Goal: Task Accomplishment & Management: Manage account settings

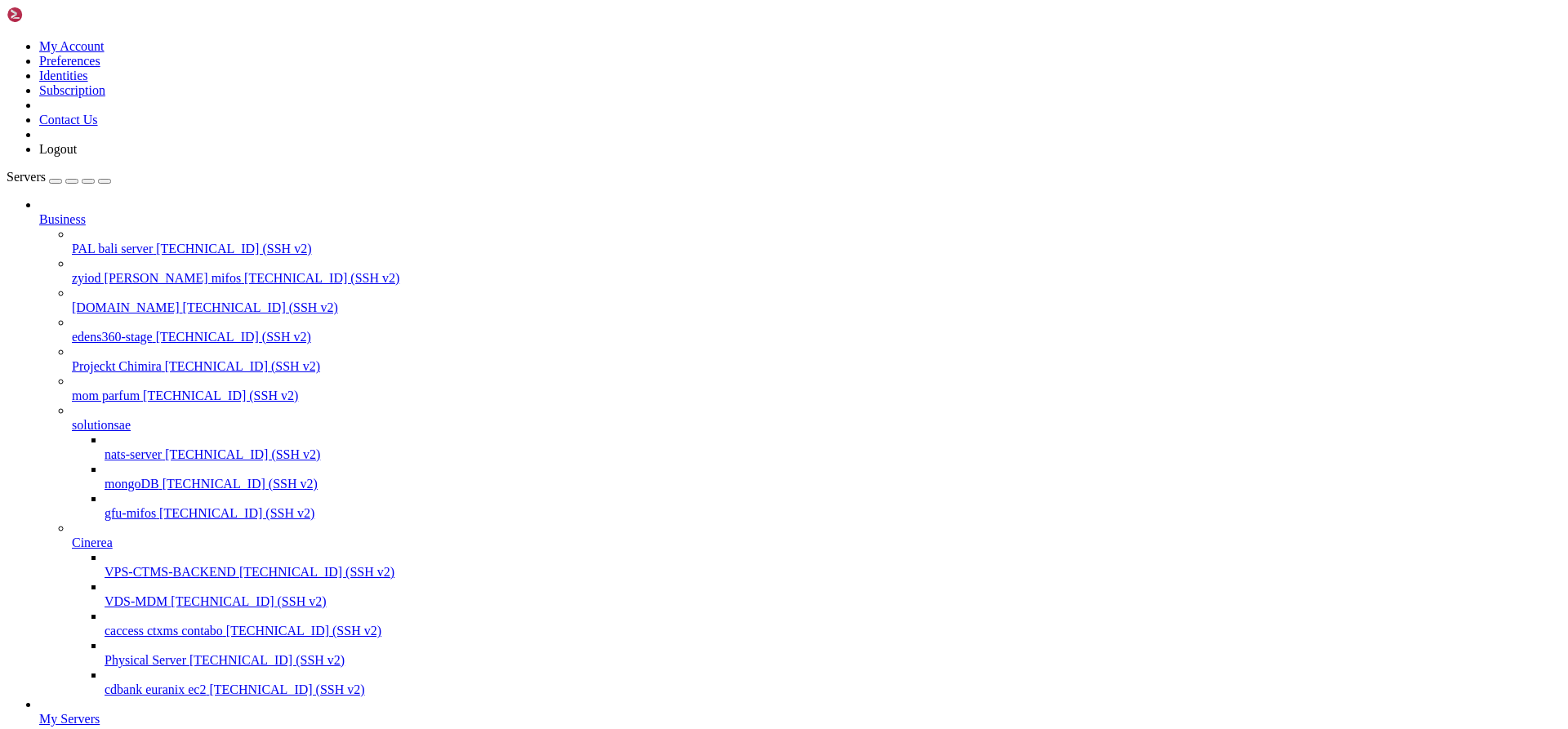
scroll to position [11825, 0]
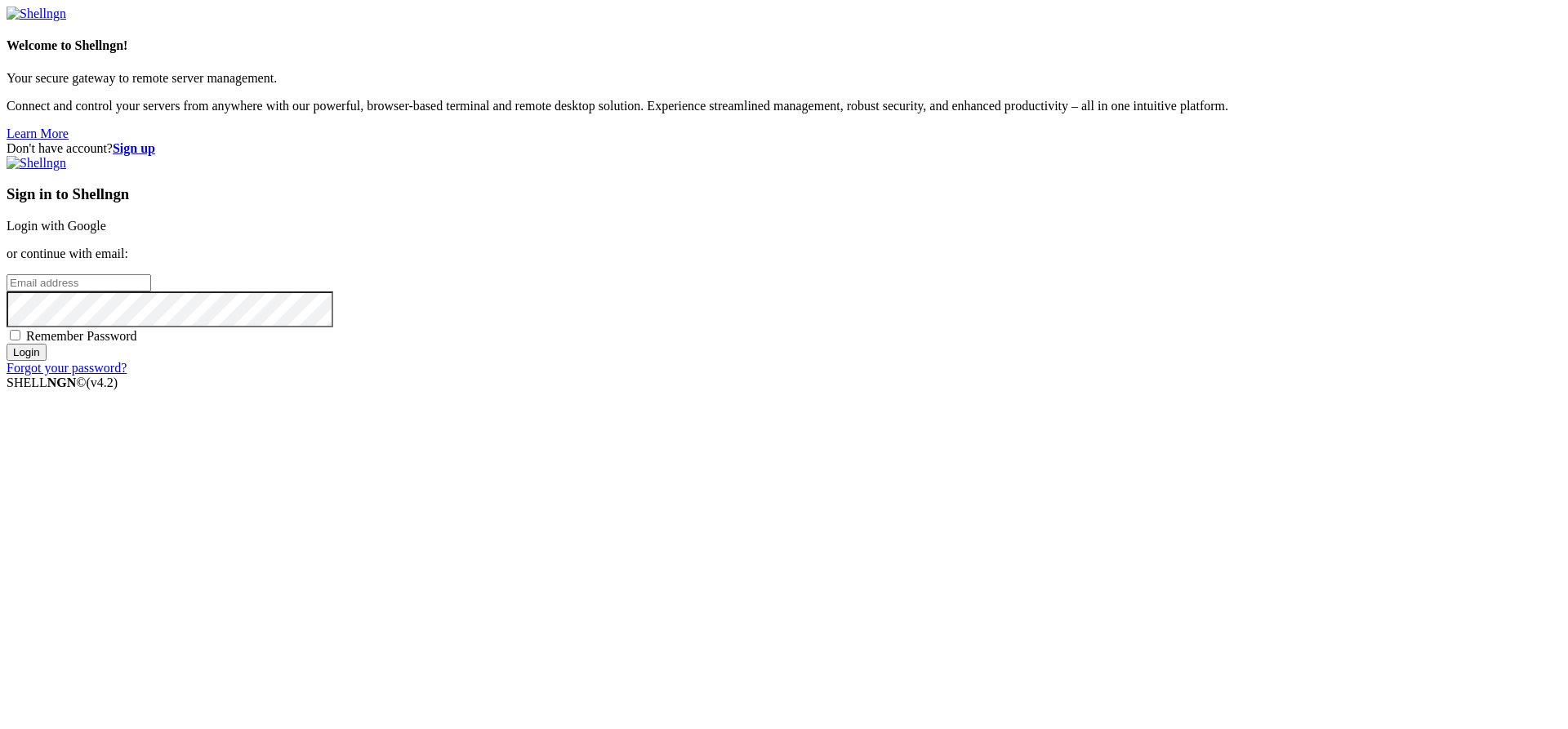
click at [106, 232] on link "Login with Google" at bounding box center [57, 225] width 100 height 14
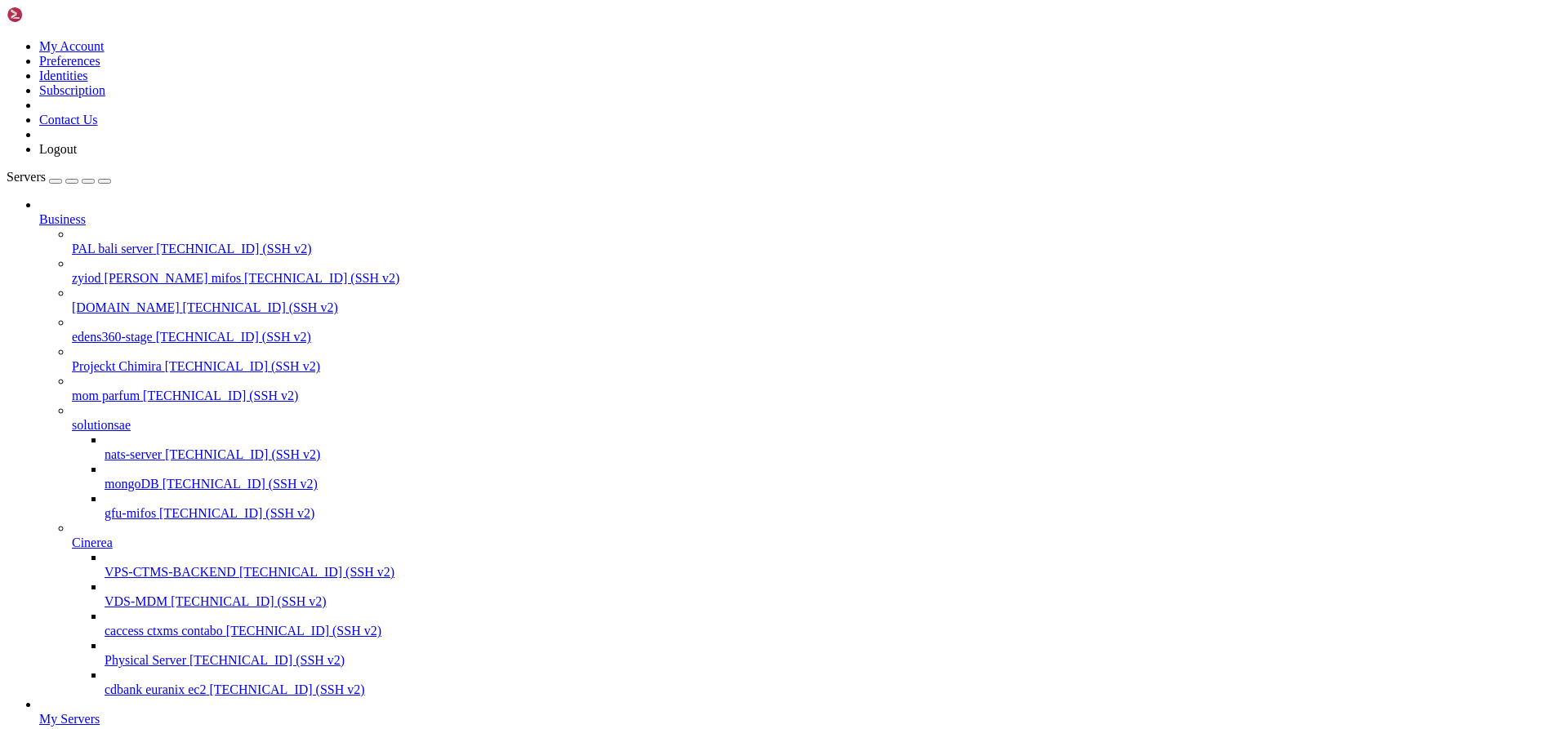
type input "contabo 8gb - 3"
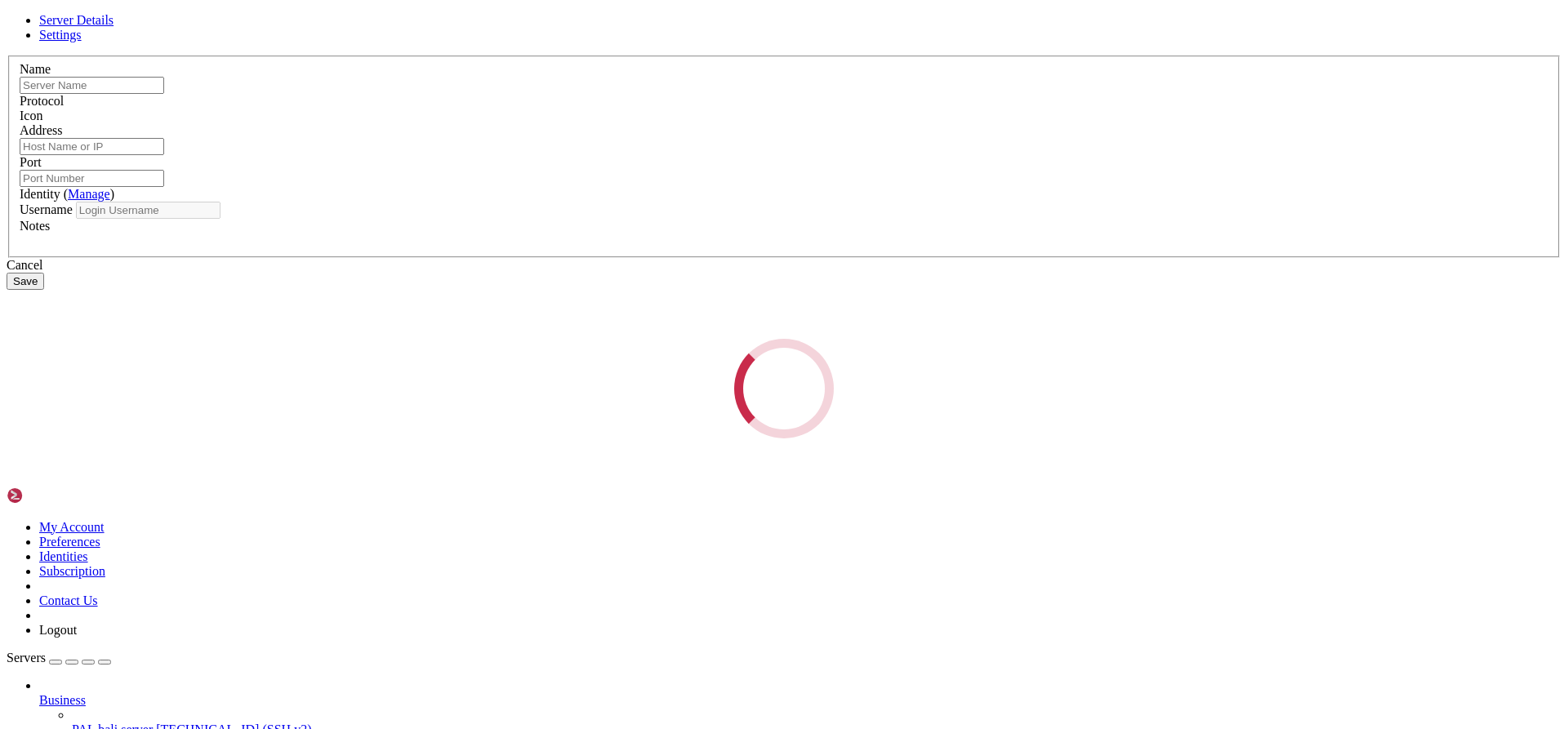
type input "contabo 8gb - 3"
type input "[TECHNICAL_ID]"
type input "22"
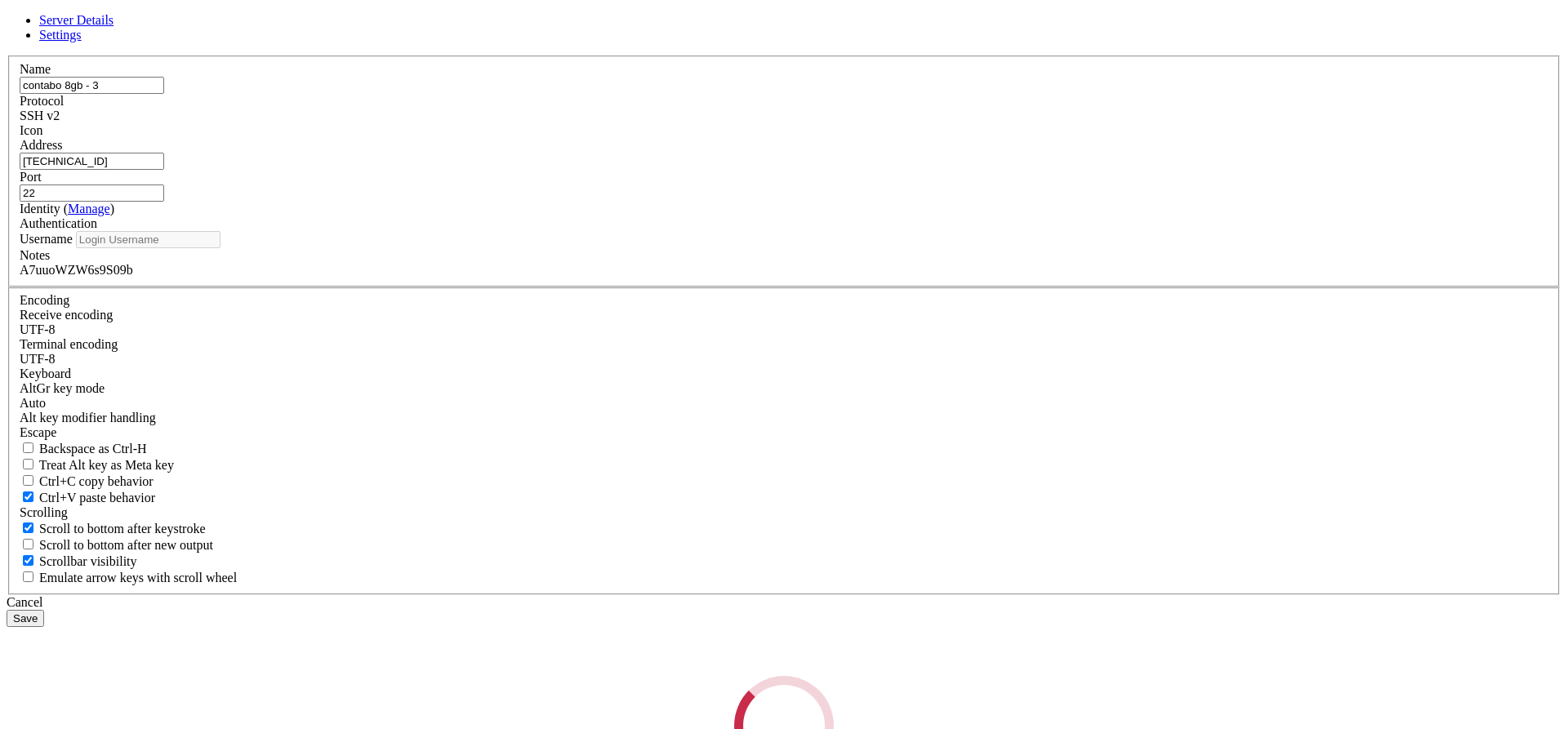
type input "root"
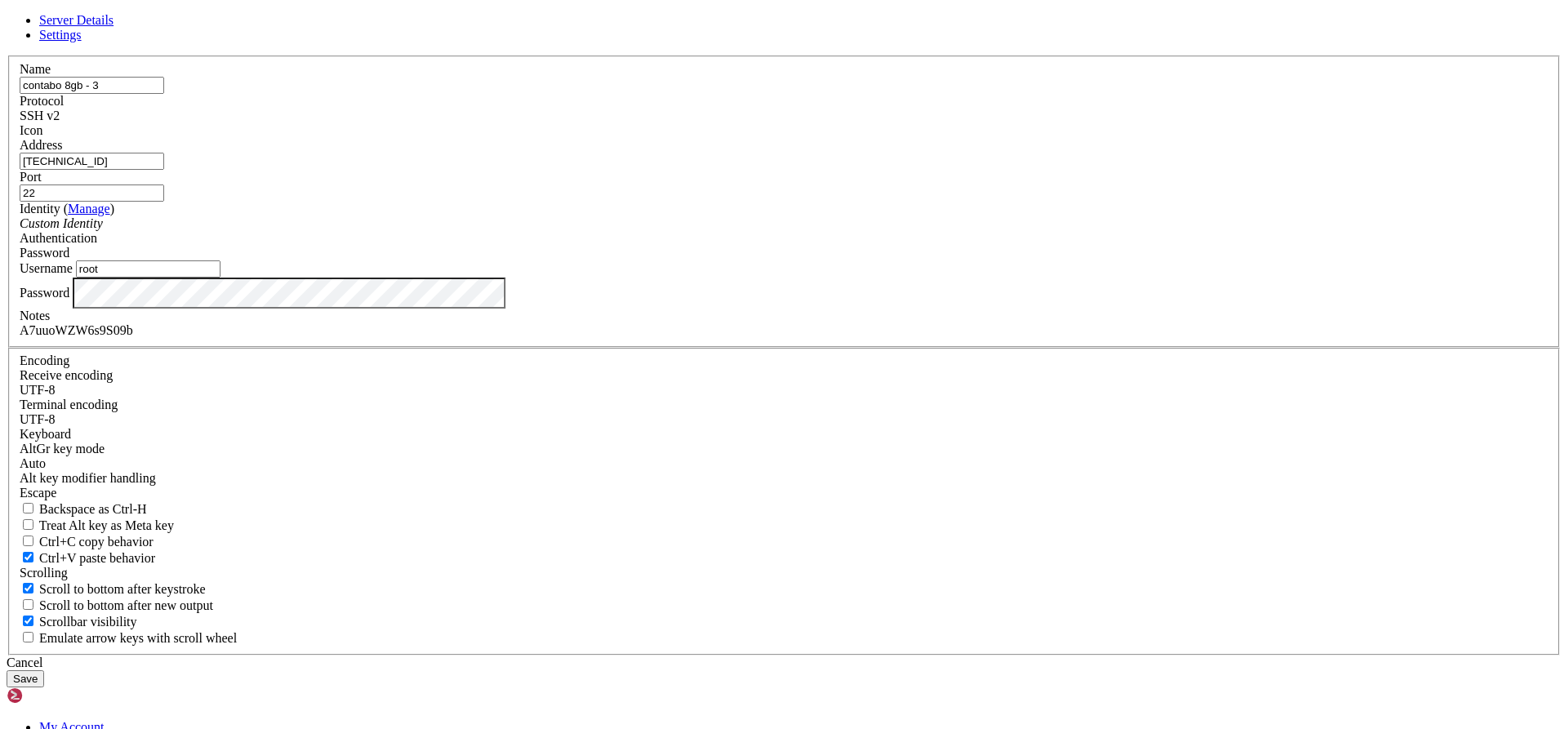
click at [643, 338] on div "A7uuoWZW6s9S09b" at bounding box center [784, 330] width 1528 height 15
paste div
click at [720, 338] on div "JmXth784j0k2hlN8pBFR" at bounding box center [784, 330] width 1528 height 15
click at [576, 338] on div "JmXth784j0k2hlN8pBFR" at bounding box center [784, 330] width 1528 height 15
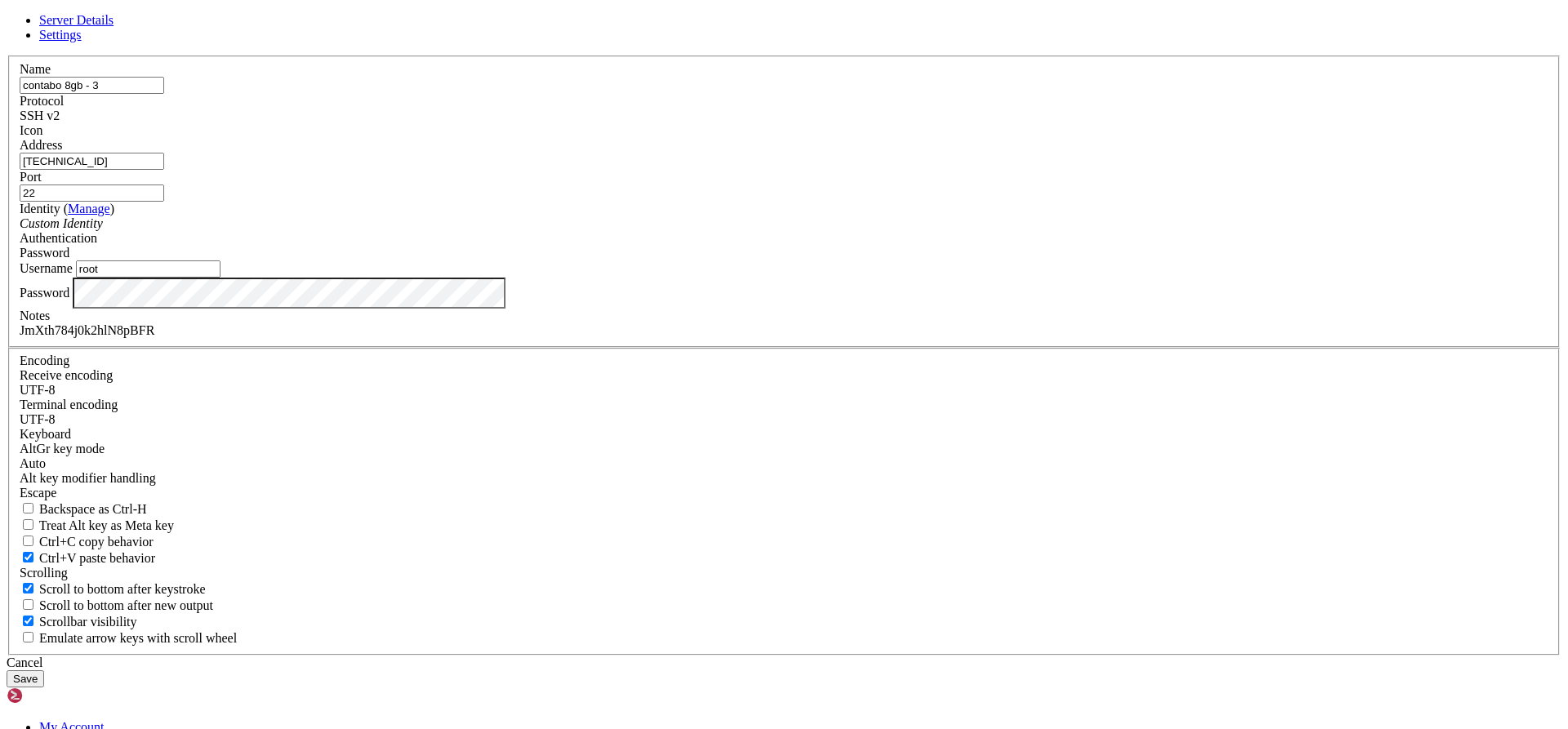
click at [579, 338] on div "JmXth784j0k2hlN8pBFR" at bounding box center [784, 330] width 1528 height 15
click at [165, 170] on input "[TECHNICAL_ID]" at bounding box center [92, 161] width 145 height 17
click at [648, 94] on div "Name contabo 8gb - 3" at bounding box center [784, 78] width 1528 height 32
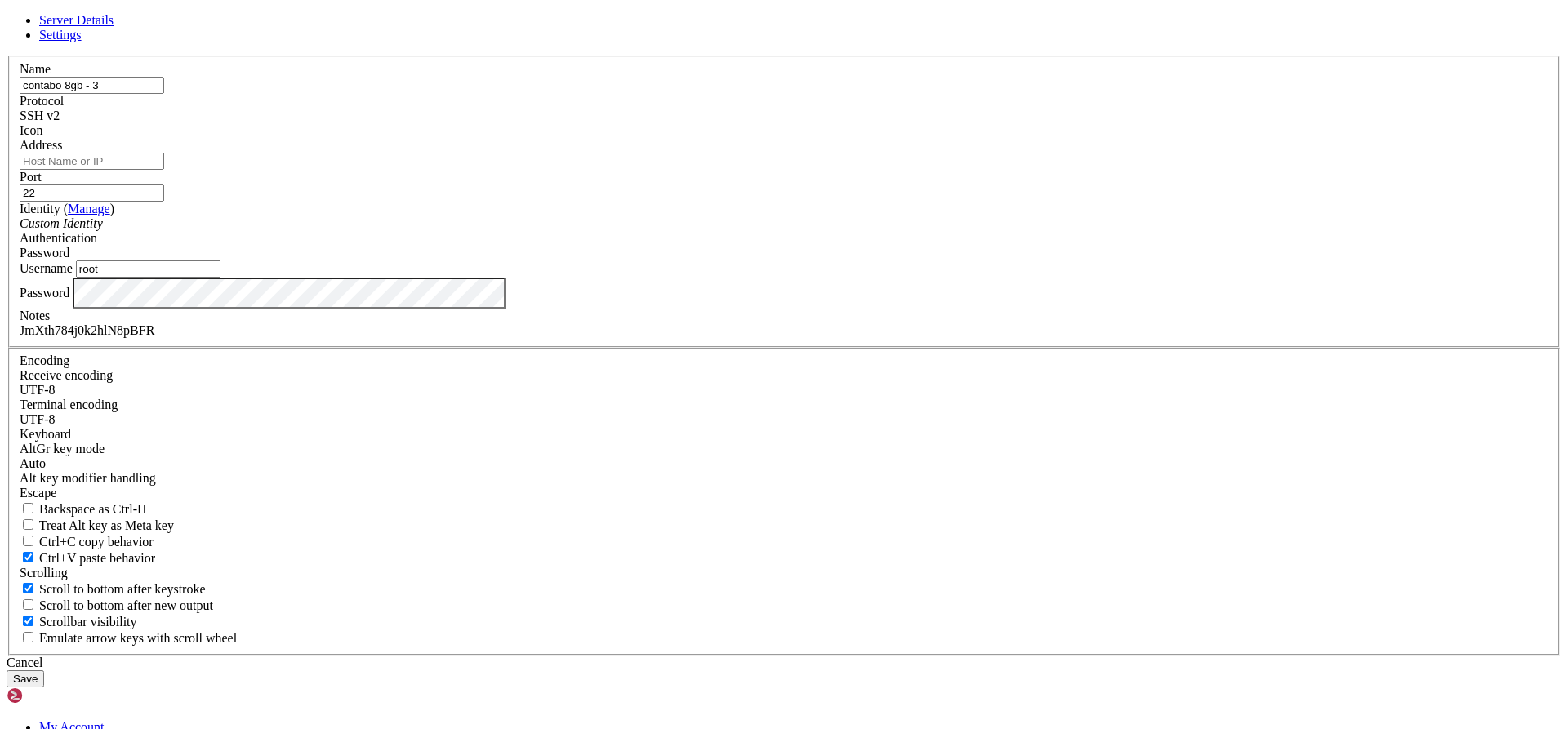
click at [165, 94] on input "contabo 8gb - 3" at bounding box center [92, 85] width 145 height 17
drag, startPoint x: 664, startPoint y: 213, endPoint x: 738, endPoint y: 214, distance: 74.0
click at [165, 94] on input "CTMS-Stagging-Environment" at bounding box center [92, 85] width 145 height 17
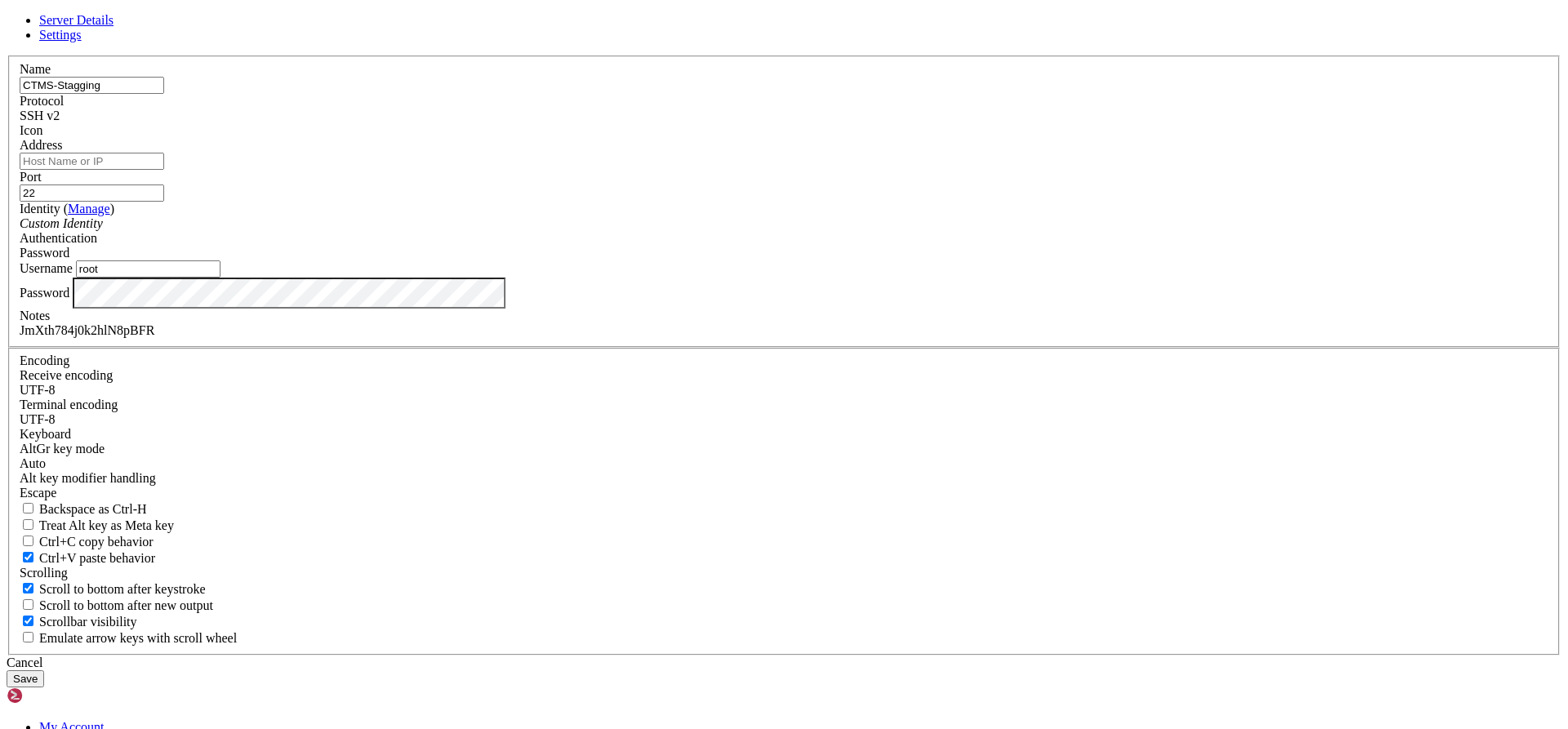
type input "CTMS-Stagging"
click at [165, 170] on input "Address" at bounding box center [92, 161] width 145 height 17
type input "[TECHNICAL_ID]"
click at [44, 670] on button "Save" at bounding box center [26, 678] width 38 height 17
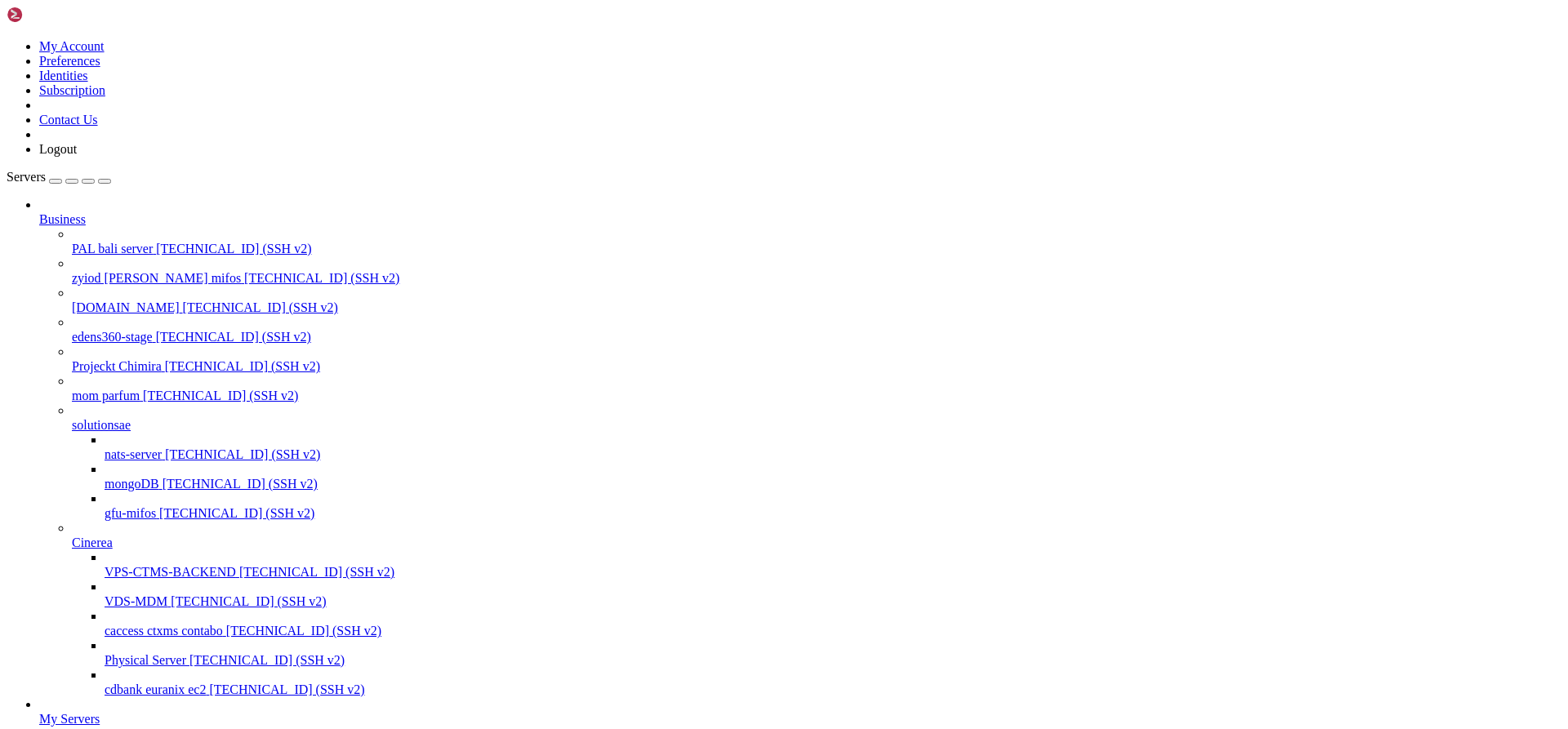
drag, startPoint x: 99, startPoint y: 686, endPoint x: 114, endPoint y: 523, distance: 163.7
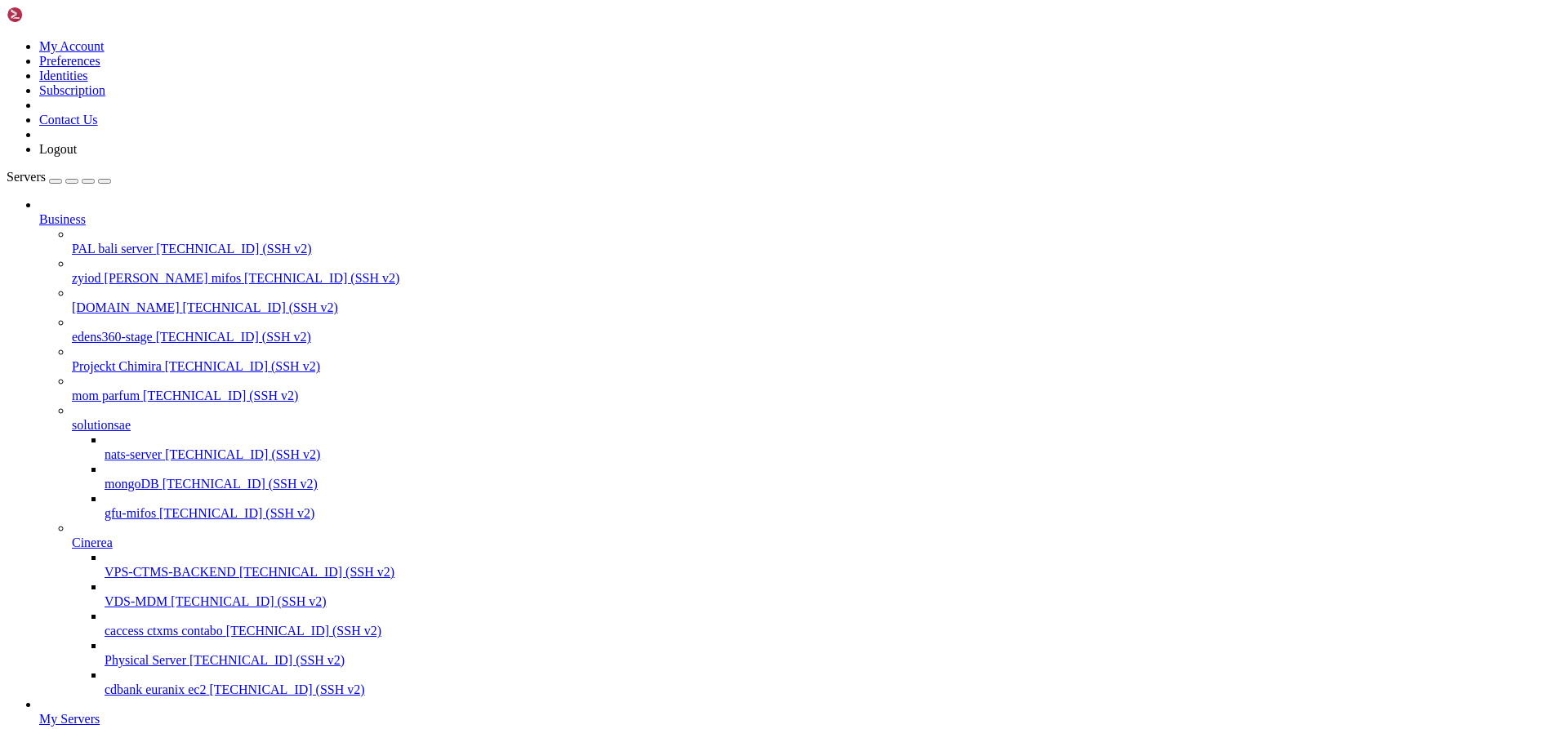
scroll to position [788, 0]
drag, startPoint x: 1055, startPoint y: 2935, endPoint x: 14, endPoint y: 2894, distance: 1041.8
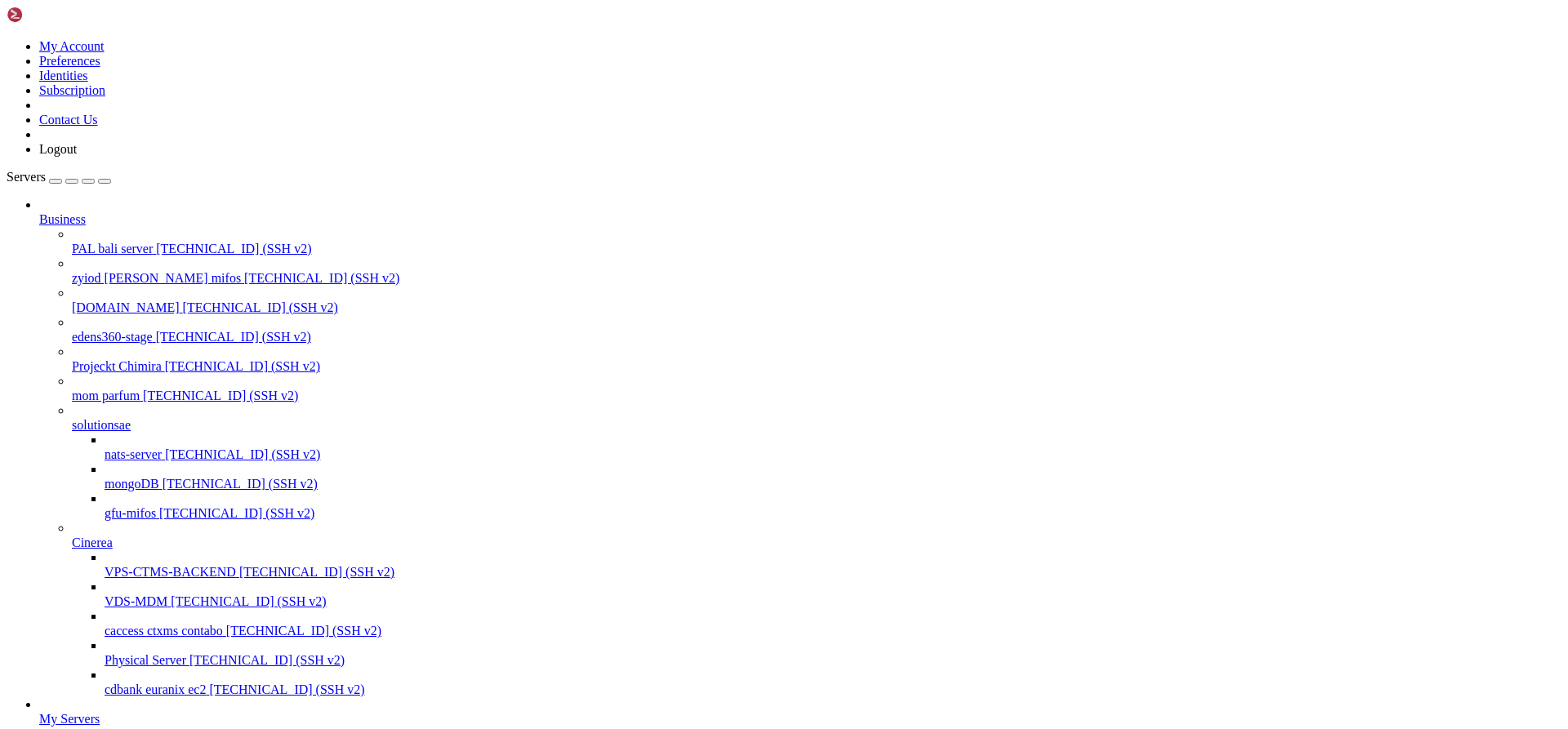
drag, startPoint x: 1053, startPoint y: 2990, endPoint x: 16, endPoint y: 2946, distance: 1037.9
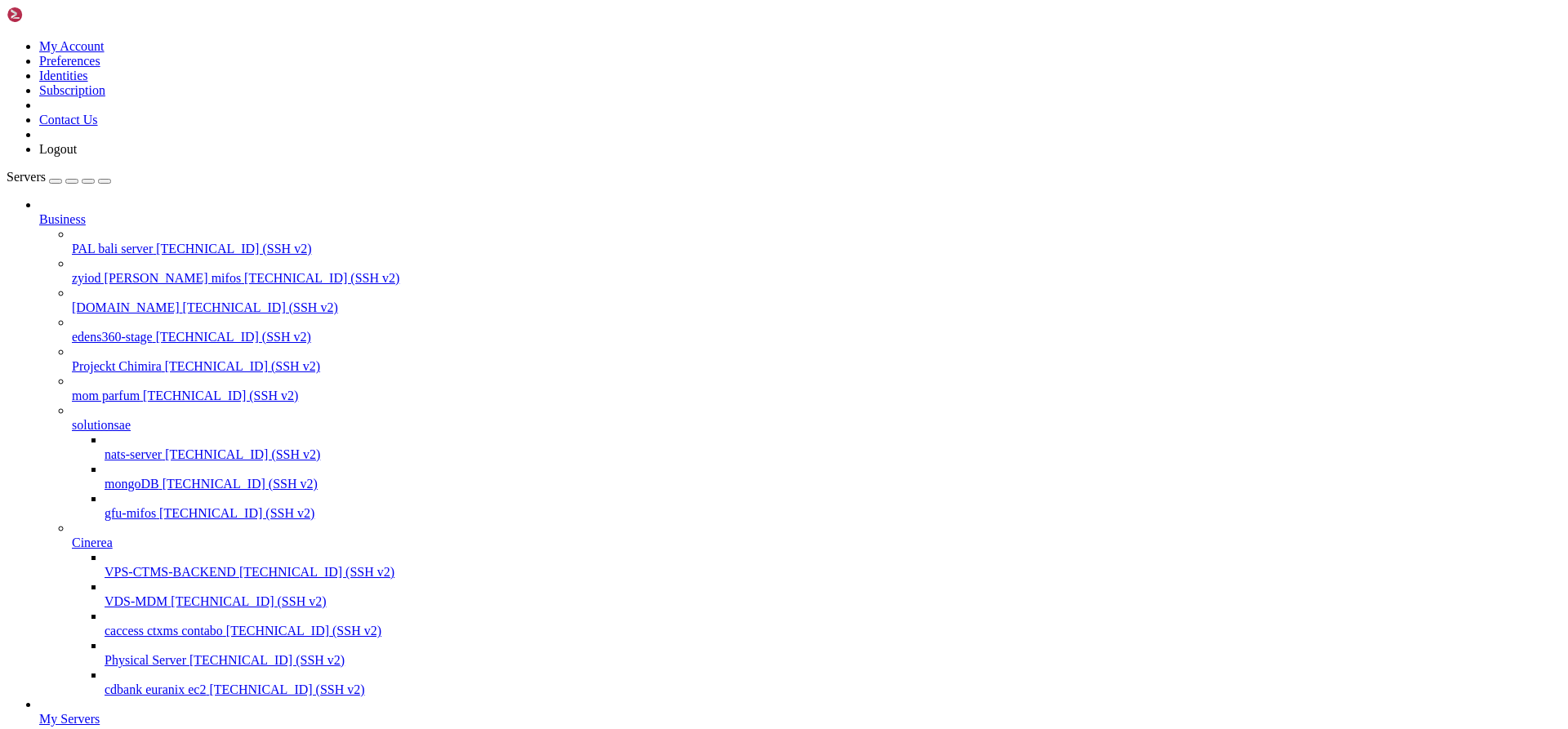
scroll to position [910, 0]
drag, startPoint x: 1060, startPoint y: 2853, endPoint x: 999, endPoint y: 2854, distance: 61.0
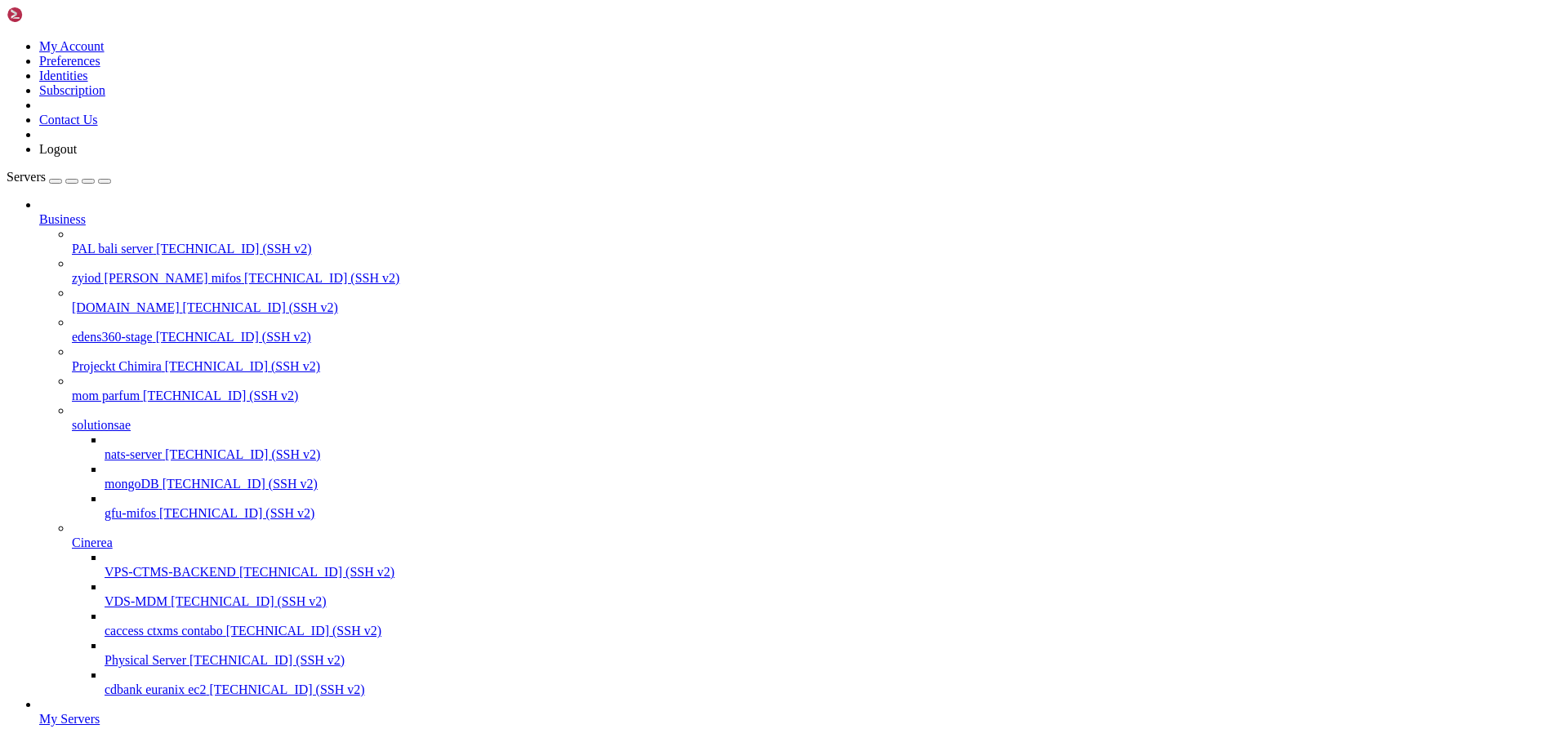
click at [72, 418] on icon at bounding box center [72, 418] width 0 height 0
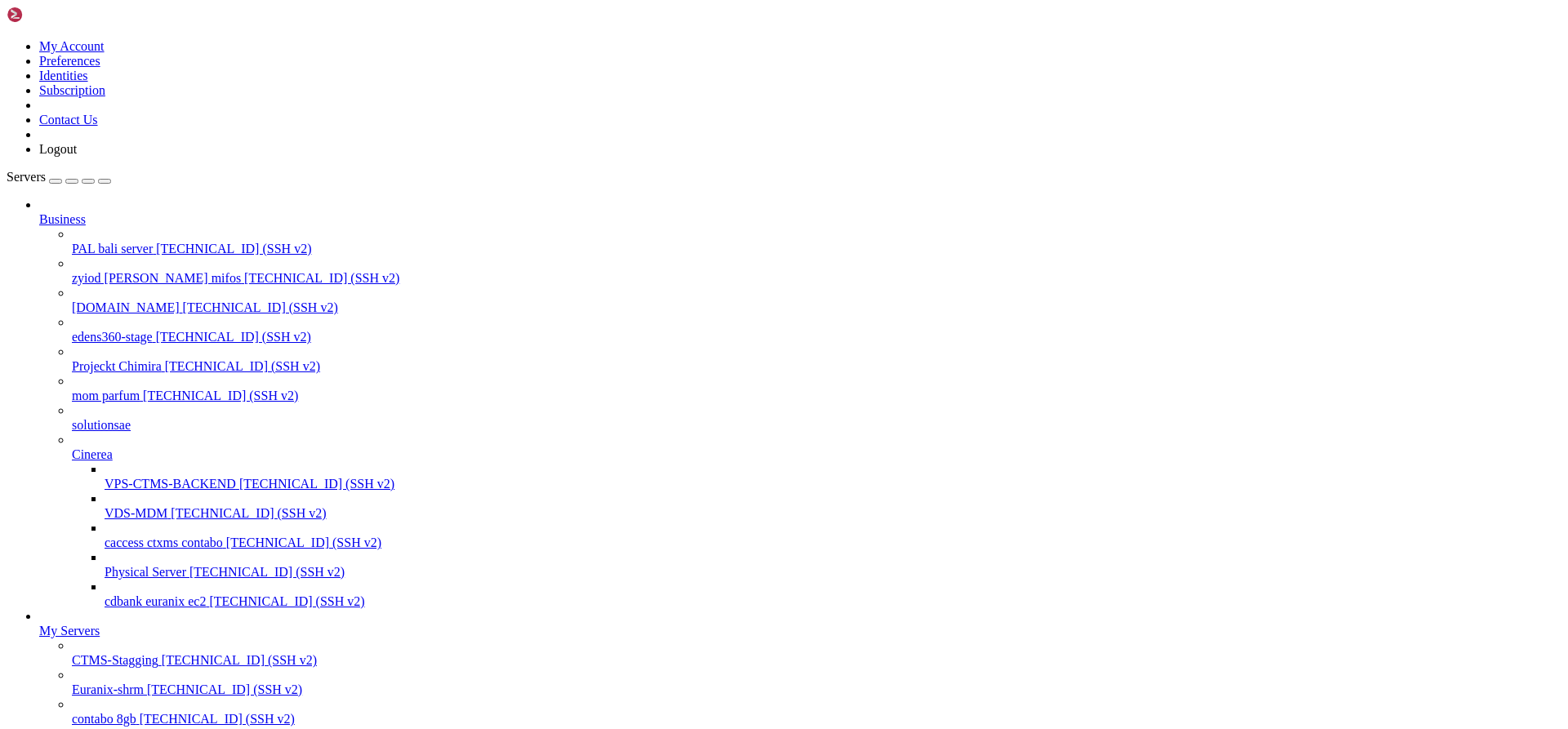
click at [72, 448] on icon at bounding box center [72, 448] width 0 height 0
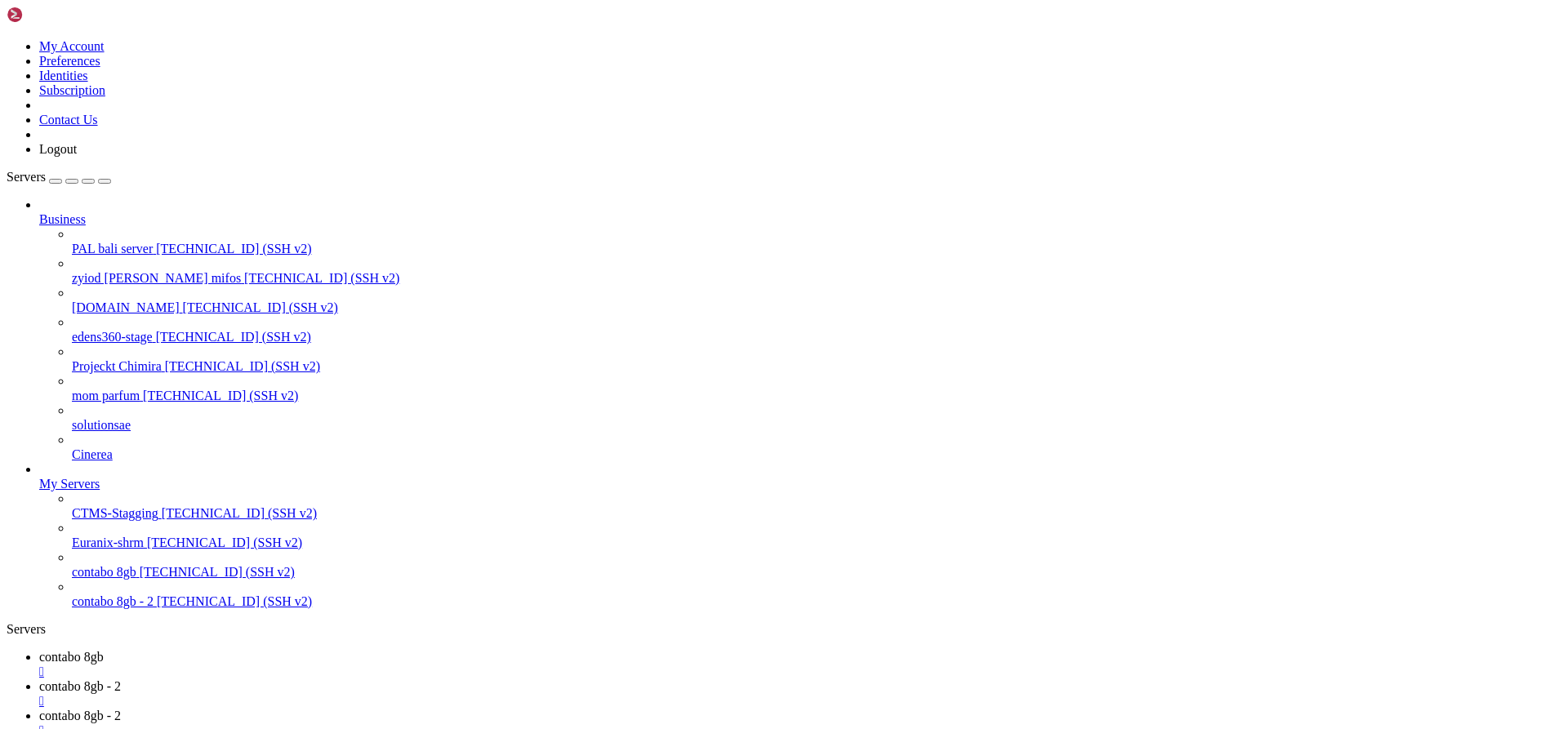
click at [196, 477] on div at bounding box center [800, 469] width 1522 height 15
click at [39, 477] on icon at bounding box center [39, 477] width 0 height 0
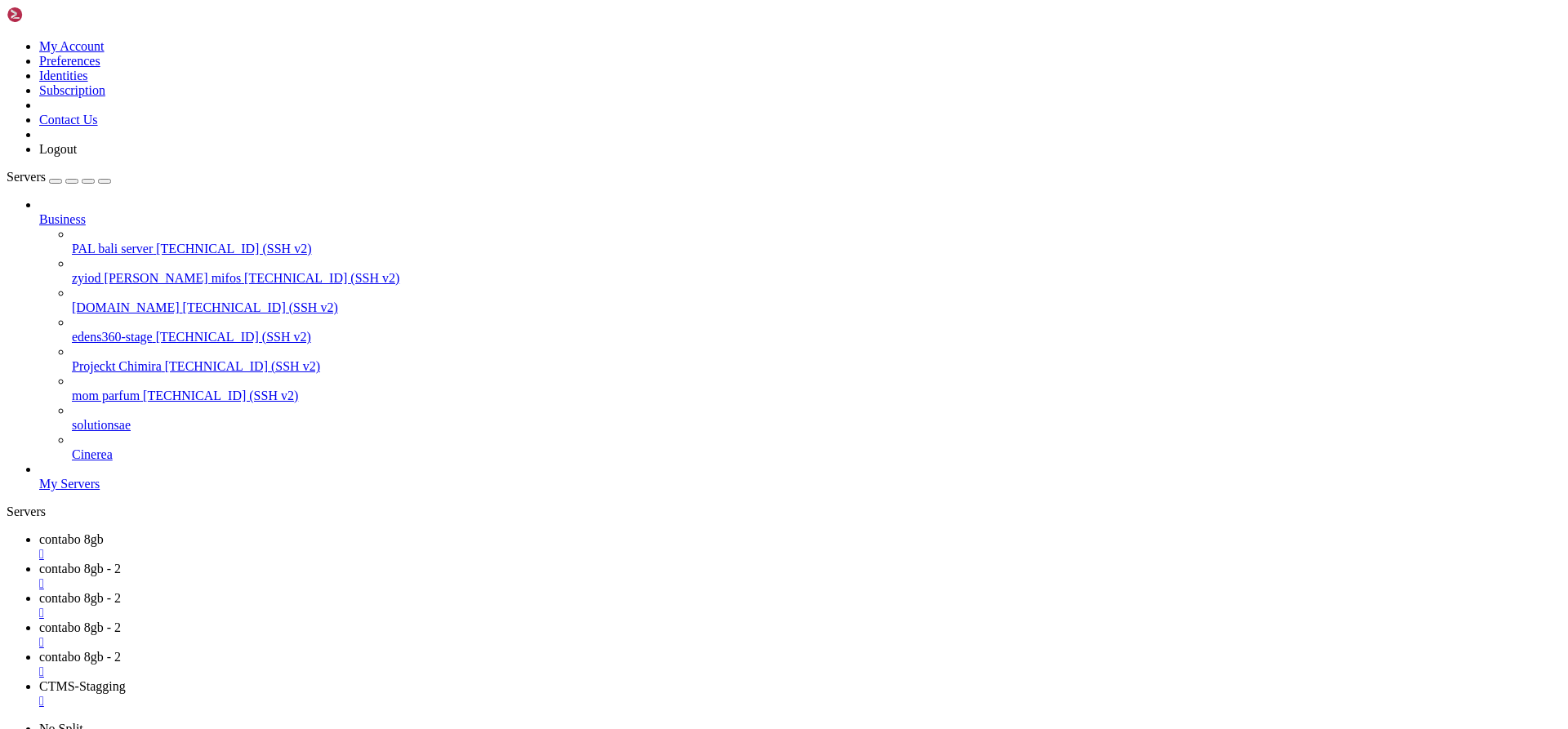
click at [39, 212] on icon at bounding box center [39, 212] width 0 height 0
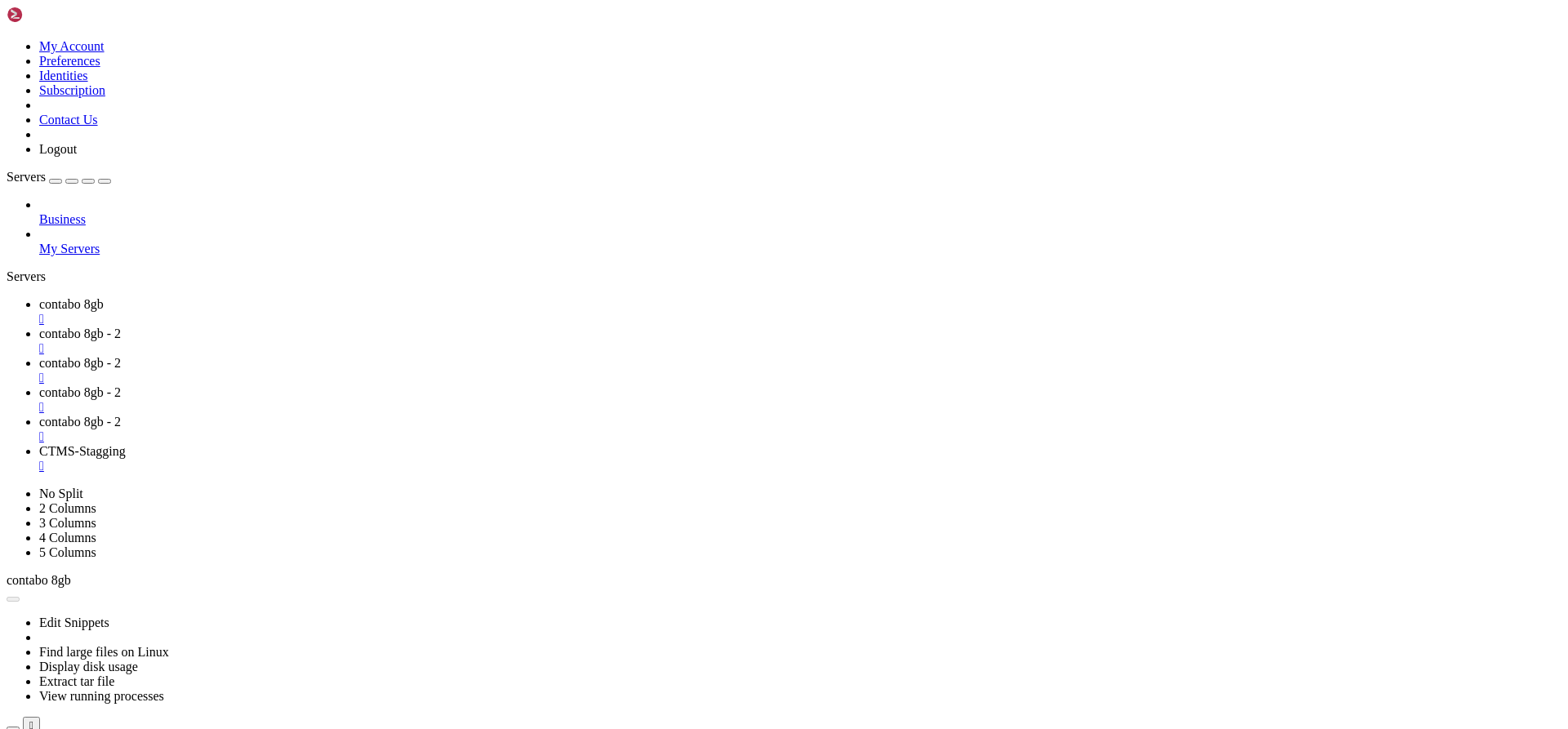
click at [39, 241] on icon at bounding box center [39, 241] width 0 height 0
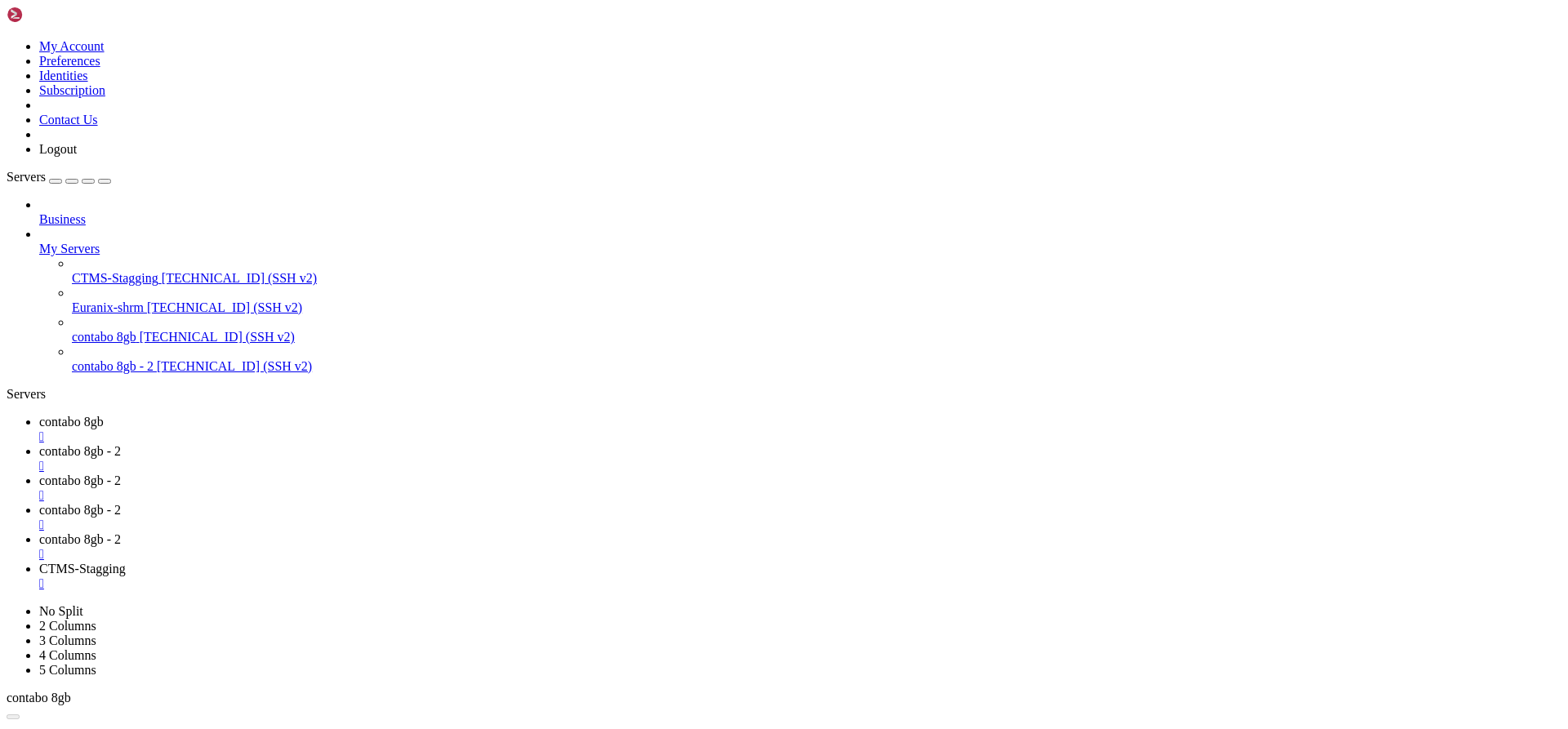
click at [39, 212] on icon at bounding box center [39, 212] width 0 height 0
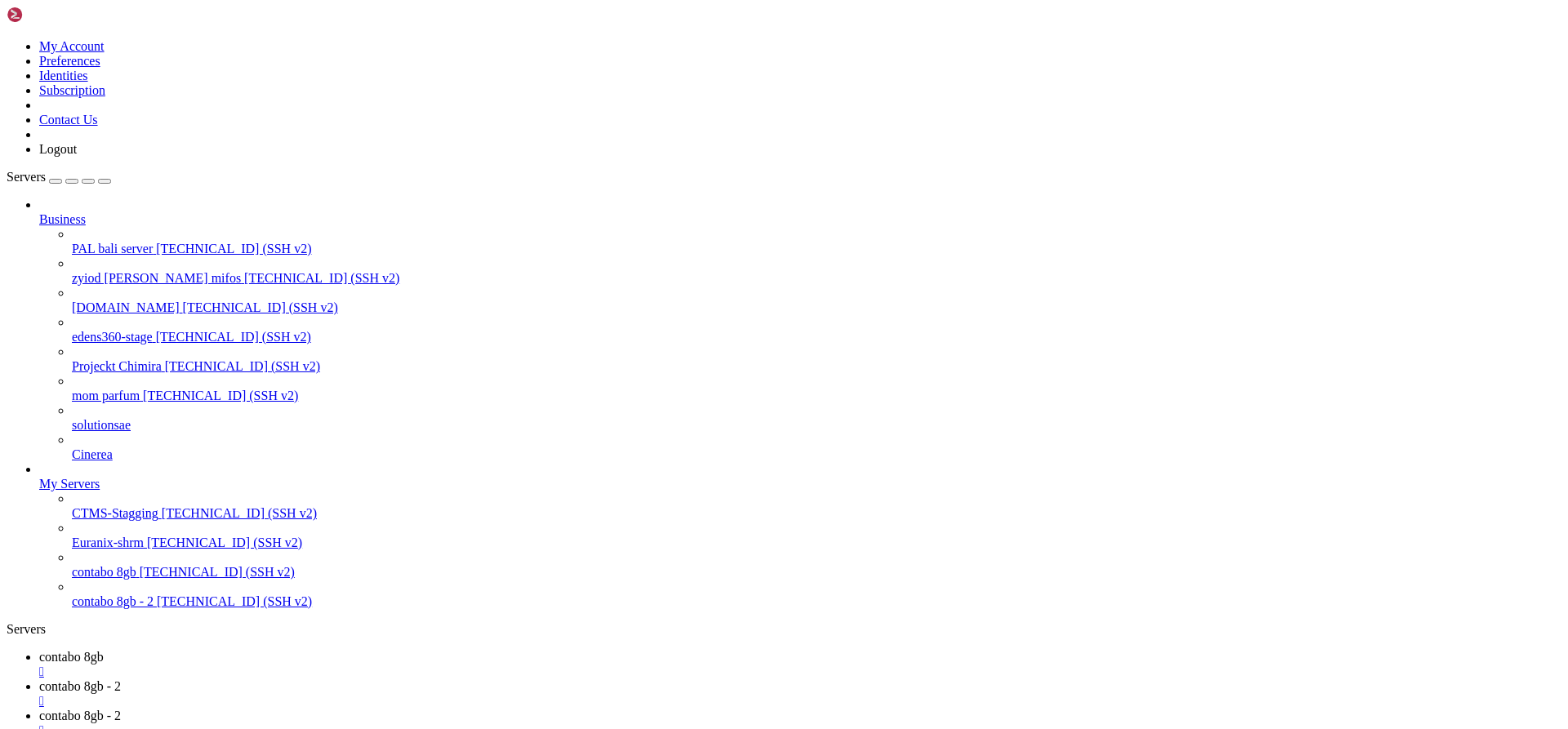
click at [39, 212] on icon at bounding box center [39, 212] width 0 height 0
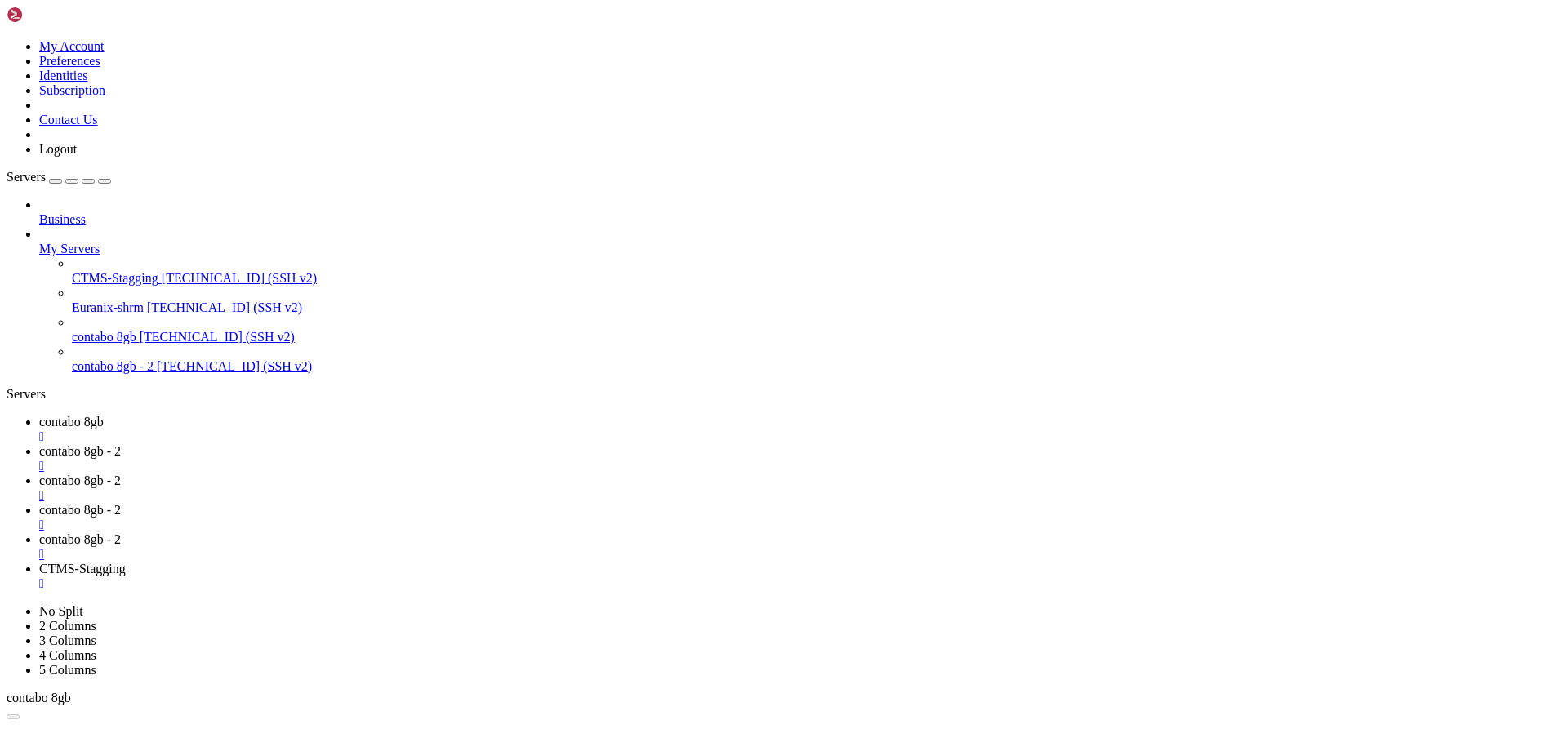
drag, startPoint x: 287, startPoint y: 2533, endPoint x: 16, endPoint y: 2504, distance: 272.5
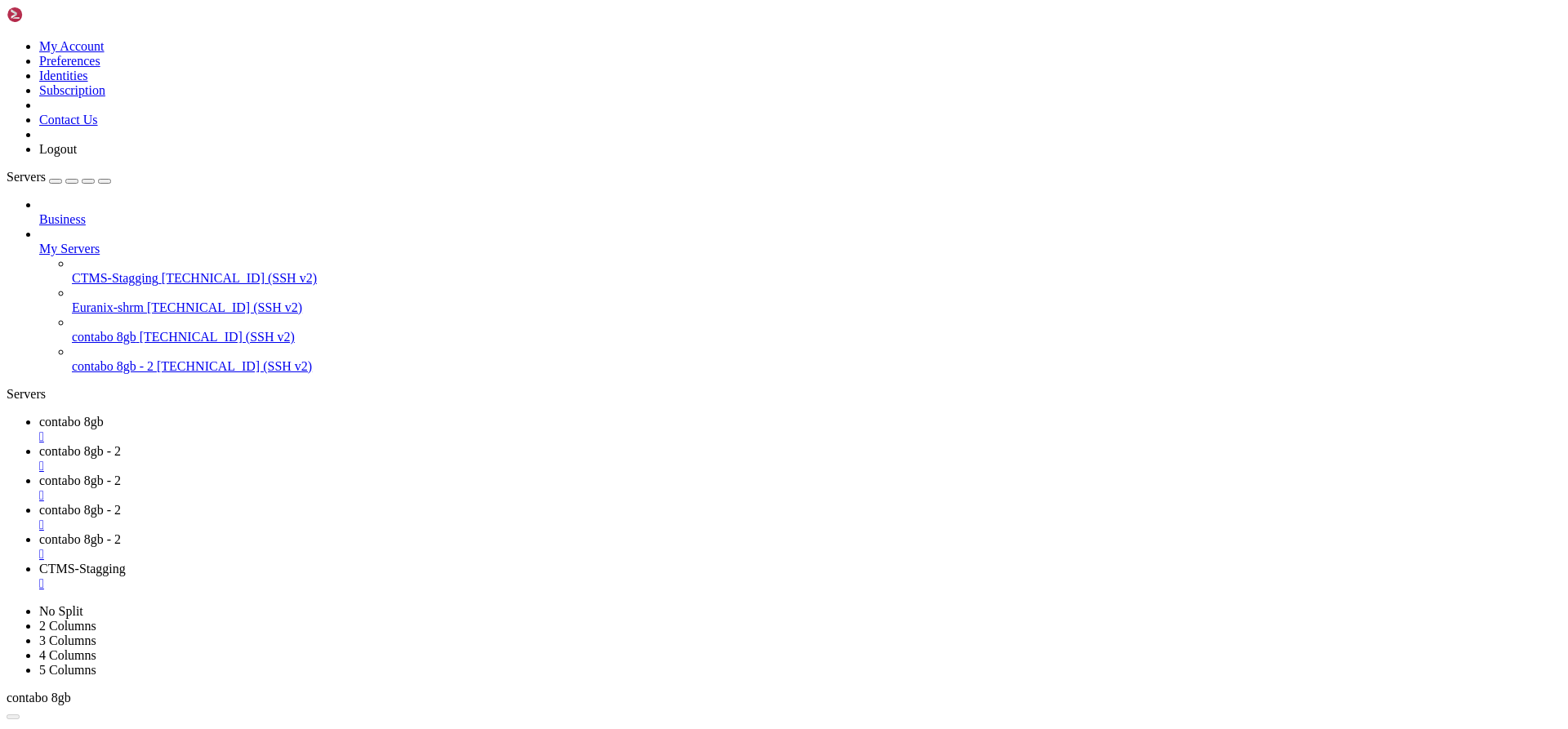
drag, startPoint x: 1368, startPoint y: 2378, endPoint x: 1558, endPoint y: 1992, distance: 430.2
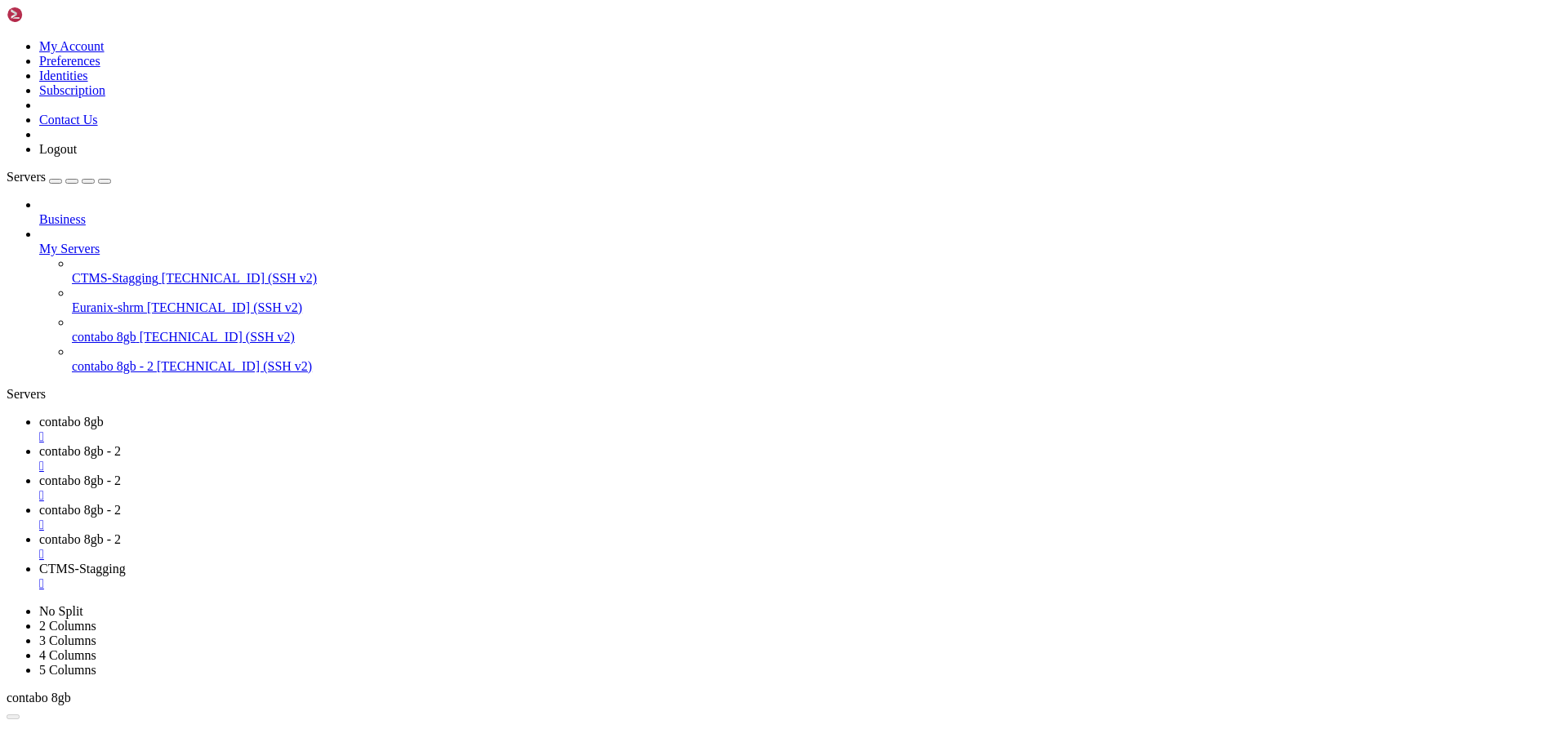
drag, startPoint x: 178, startPoint y: 2513, endPoint x: 16, endPoint y: 2345, distance: 233.4
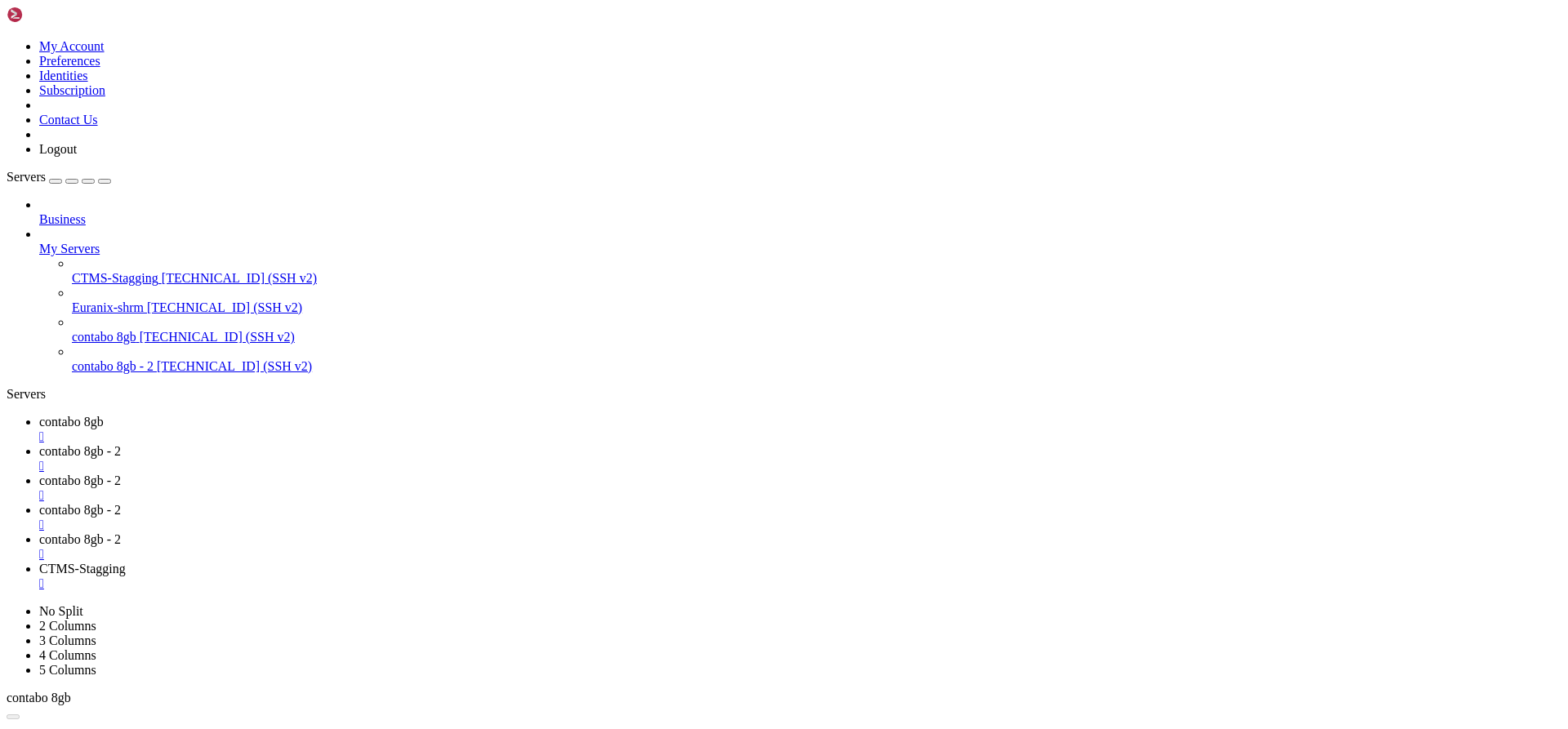
drag, startPoint x: 618, startPoint y: 2342, endPoint x: 637, endPoint y: 2356, distance: 23.6
drag, startPoint x: 1007, startPoint y: 2462, endPoint x: 16, endPoint y: 2424, distance: 991.7
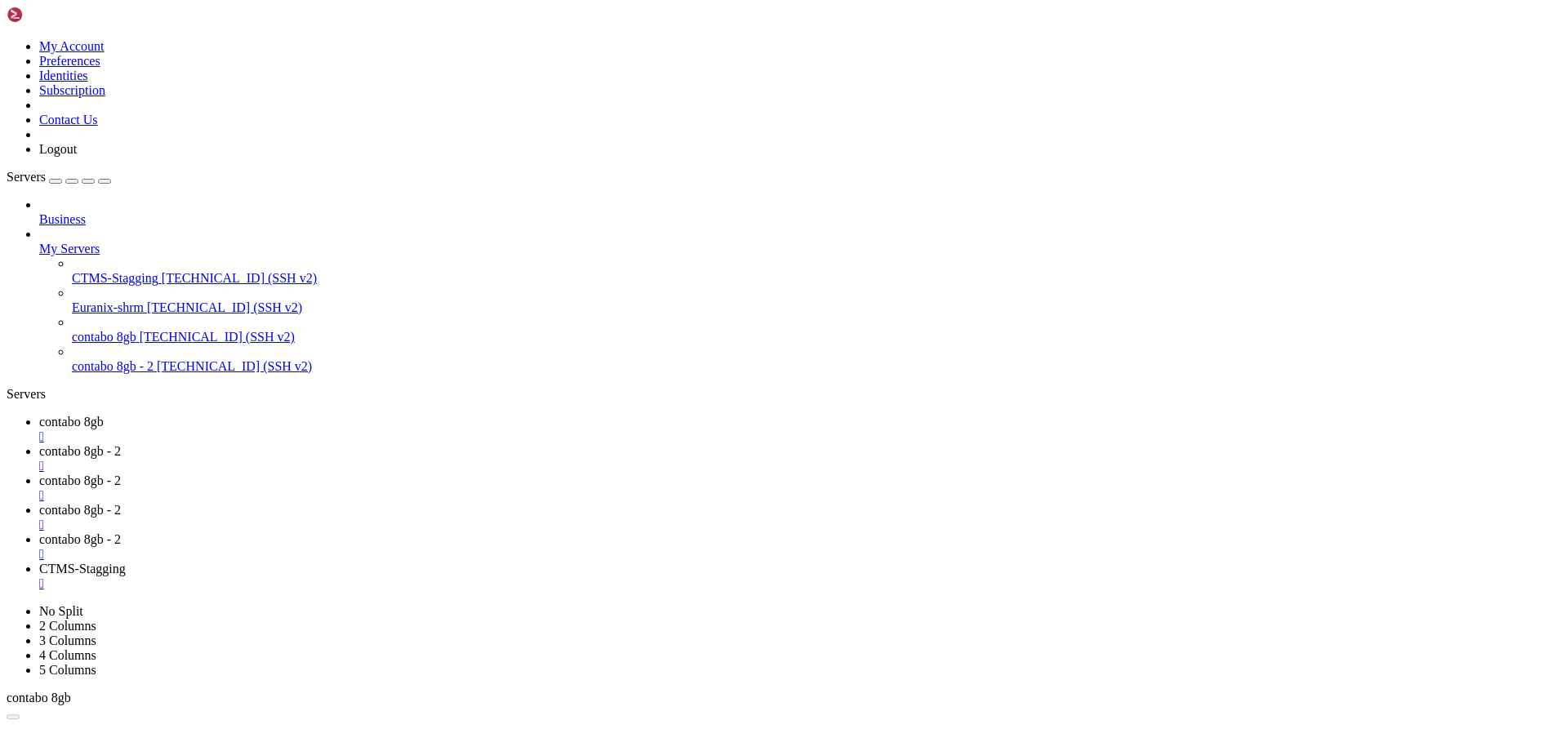
drag, startPoint x: 1048, startPoint y: 2520, endPoint x: 16, endPoint y: 2483, distance: 1032.7
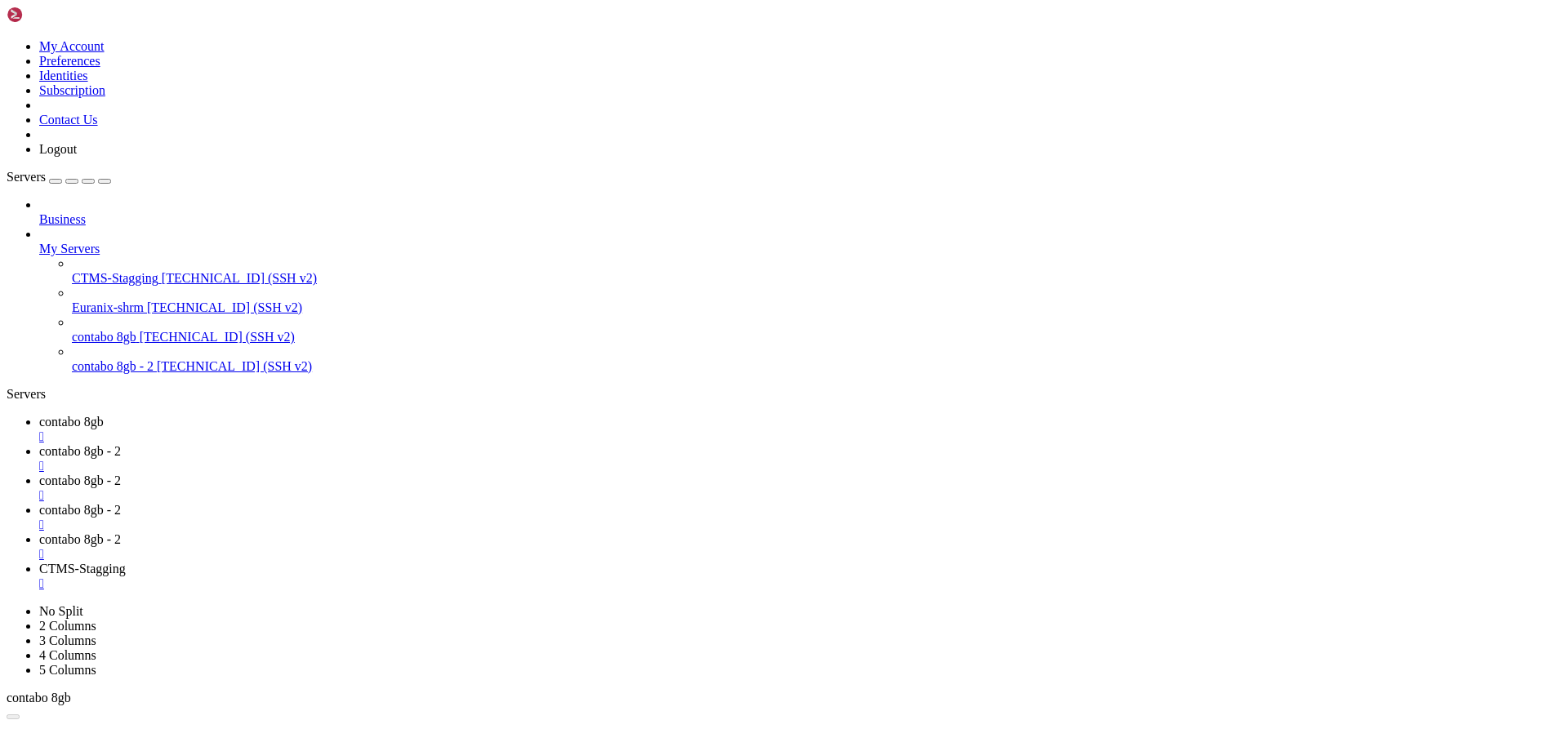
scroll to position [32678, 0]
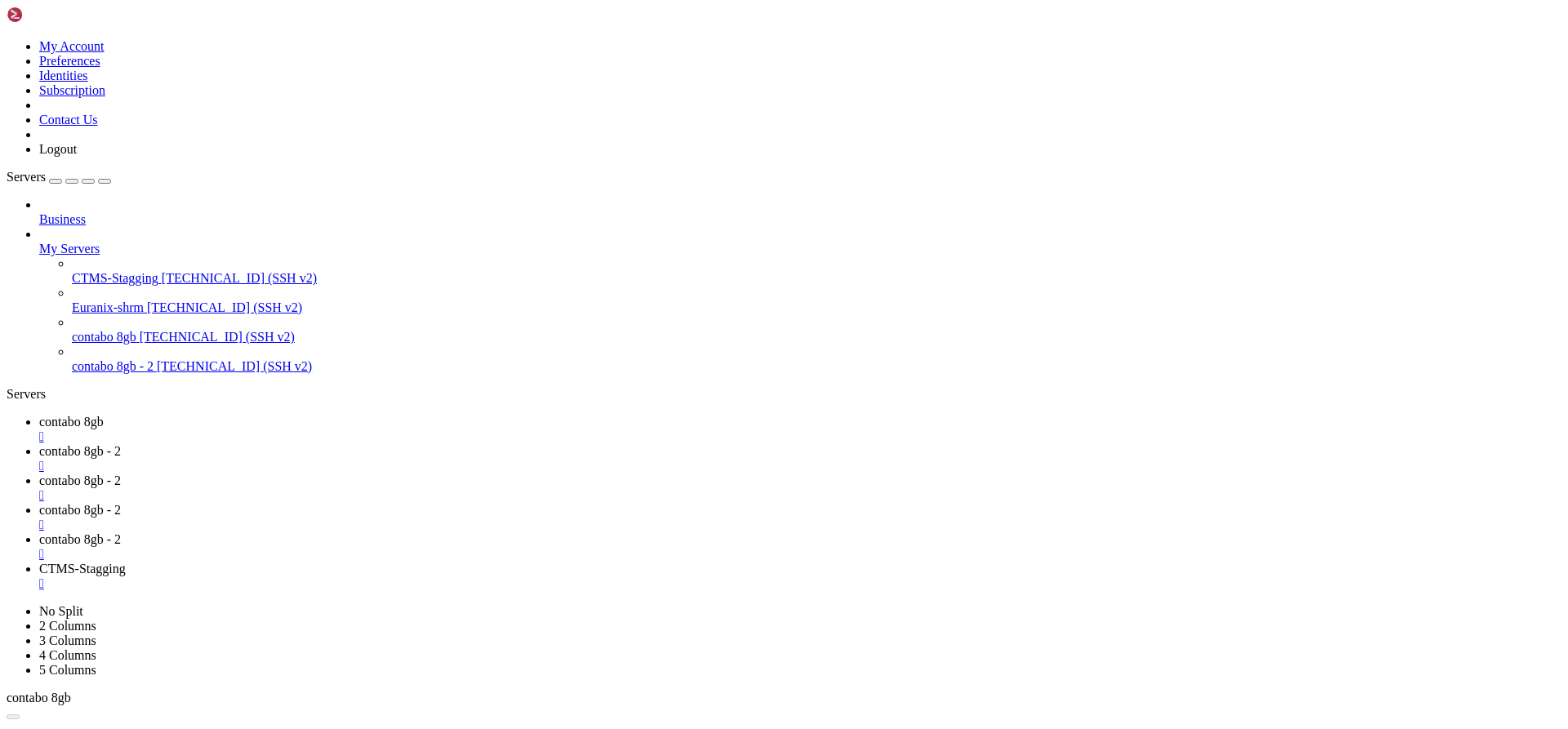
scroll to position [33452, 0]
click at [145, 359] on span "contabo 8gb - 2" at bounding box center [113, 366] width 82 height 14
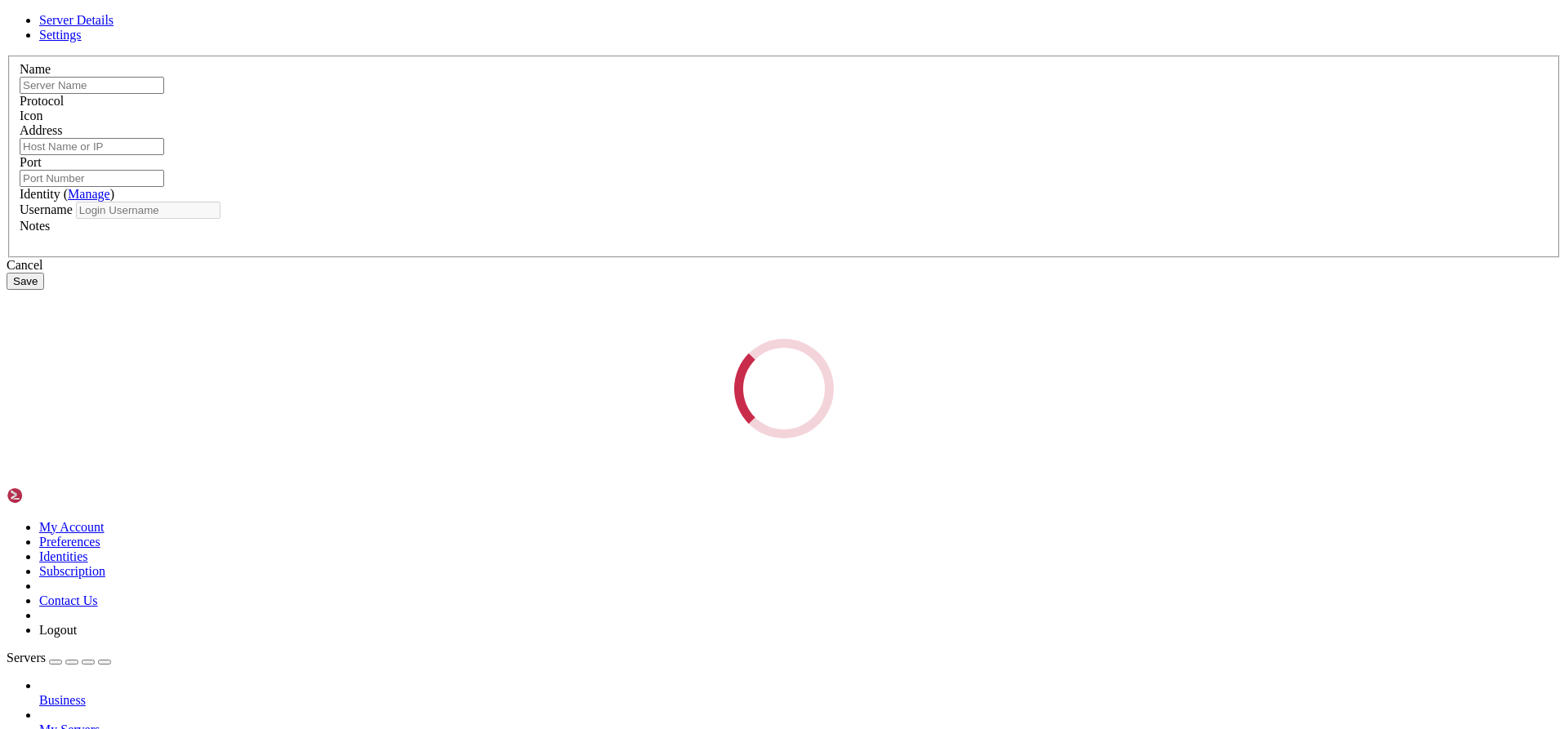
type input "contabo 8gb - 2"
type input "[TECHNICAL_ID]"
type input "22"
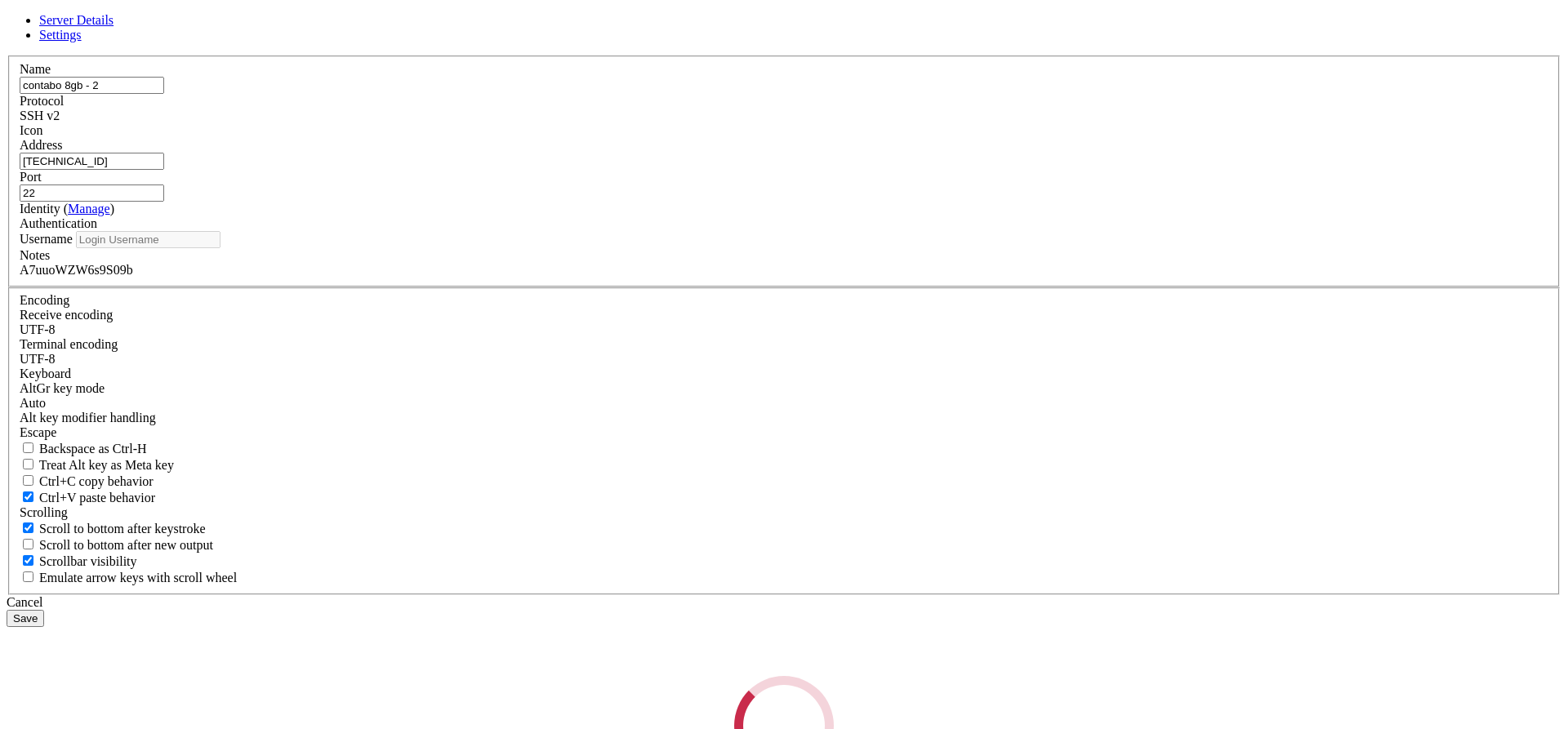
type input "root"
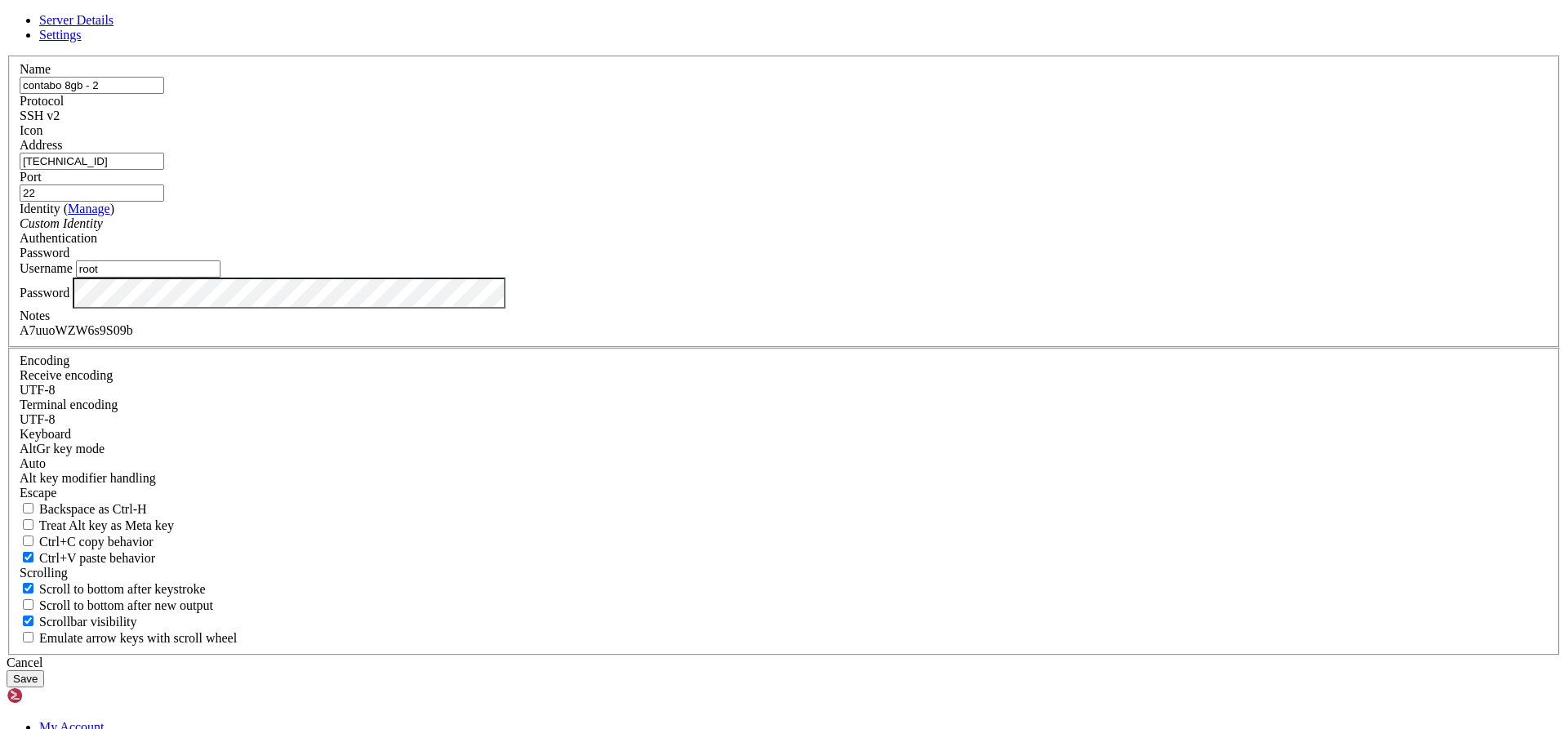
click at [115, 215] on label "Identity ( Manage )" at bounding box center [67, 208] width 95 height 14
click at [165, 170] on input "[TECHNICAL_ID]" at bounding box center [92, 161] width 145 height 17
drag, startPoint x: 1005, startPoint y: 143, endPoint x: 800, endPoint y: 68, distance: 218.3
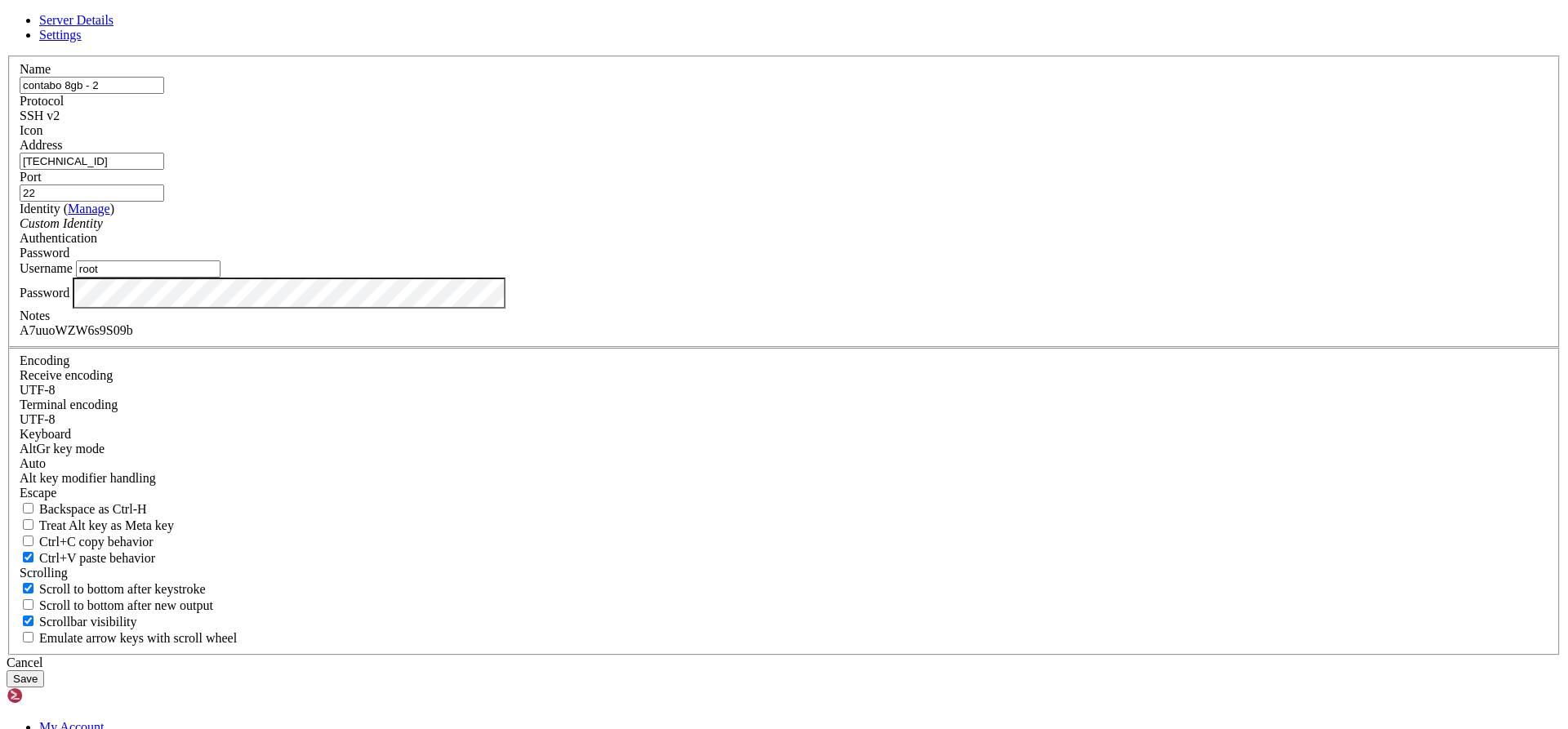
click at [7, 56] on icon at bounding box center [7, 56] width 0 height 0
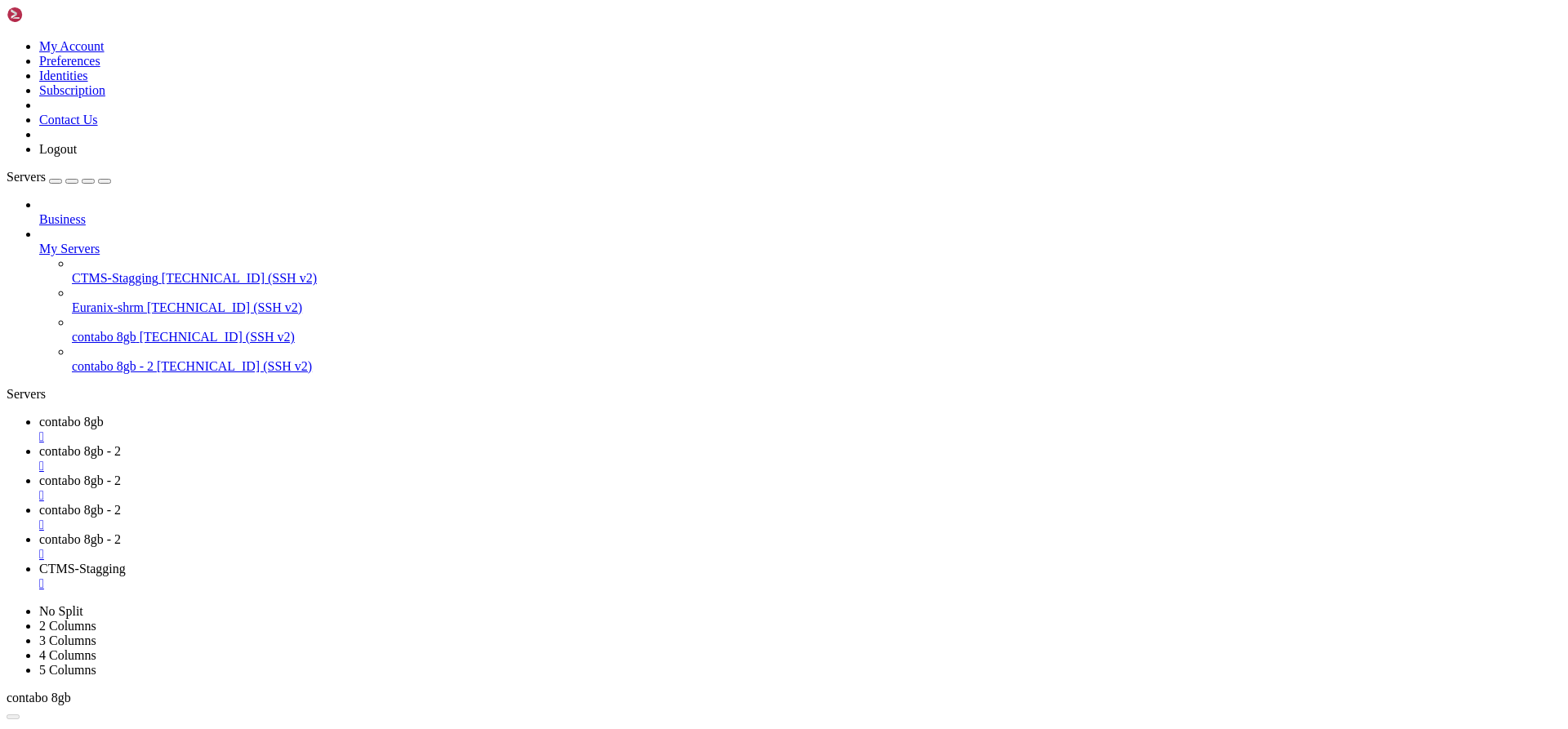
drag, startPoint x: 606, startPoint y: 2526, endPoint x: 16, endPoint y: 2437, distance: 596.7
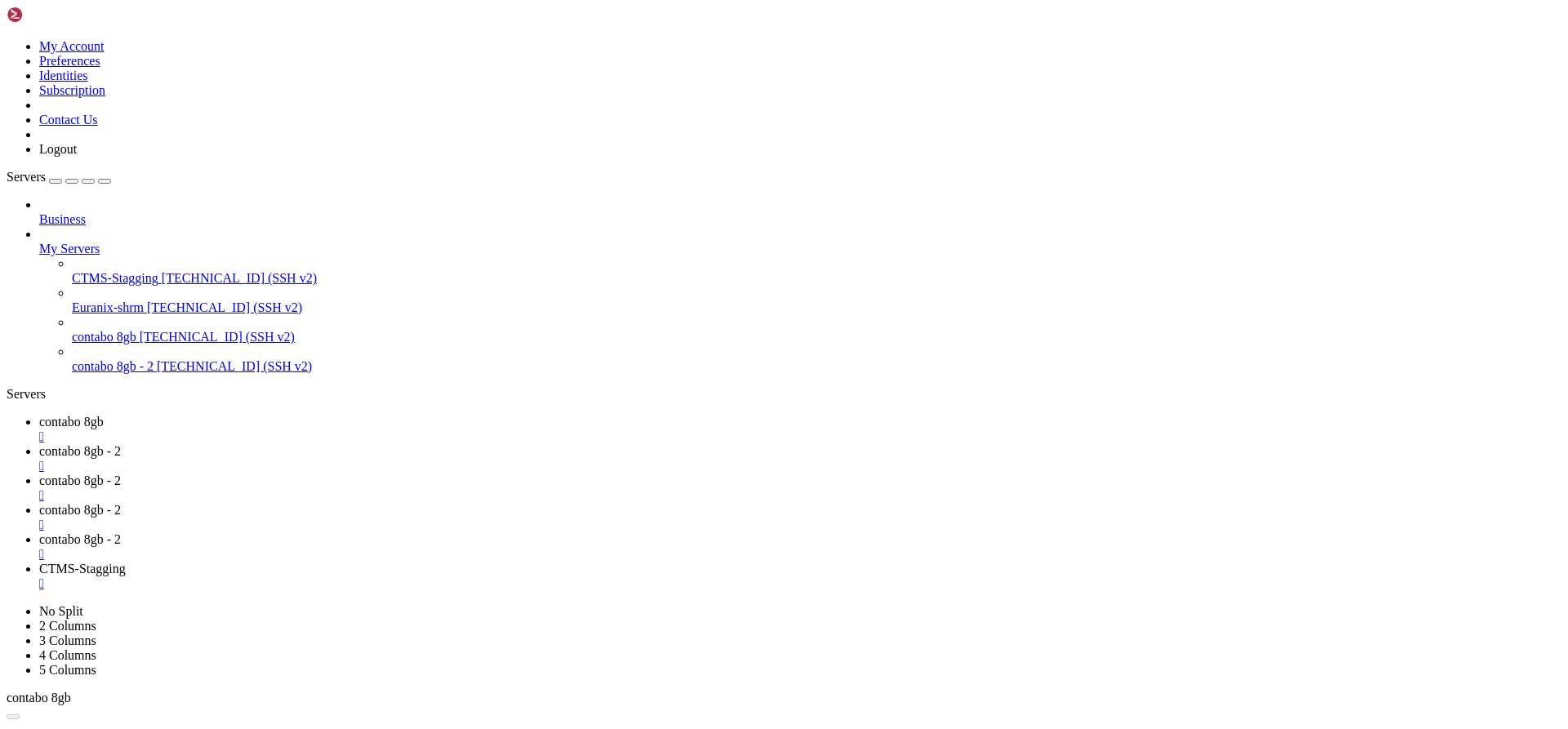
copy x-row "enabled"
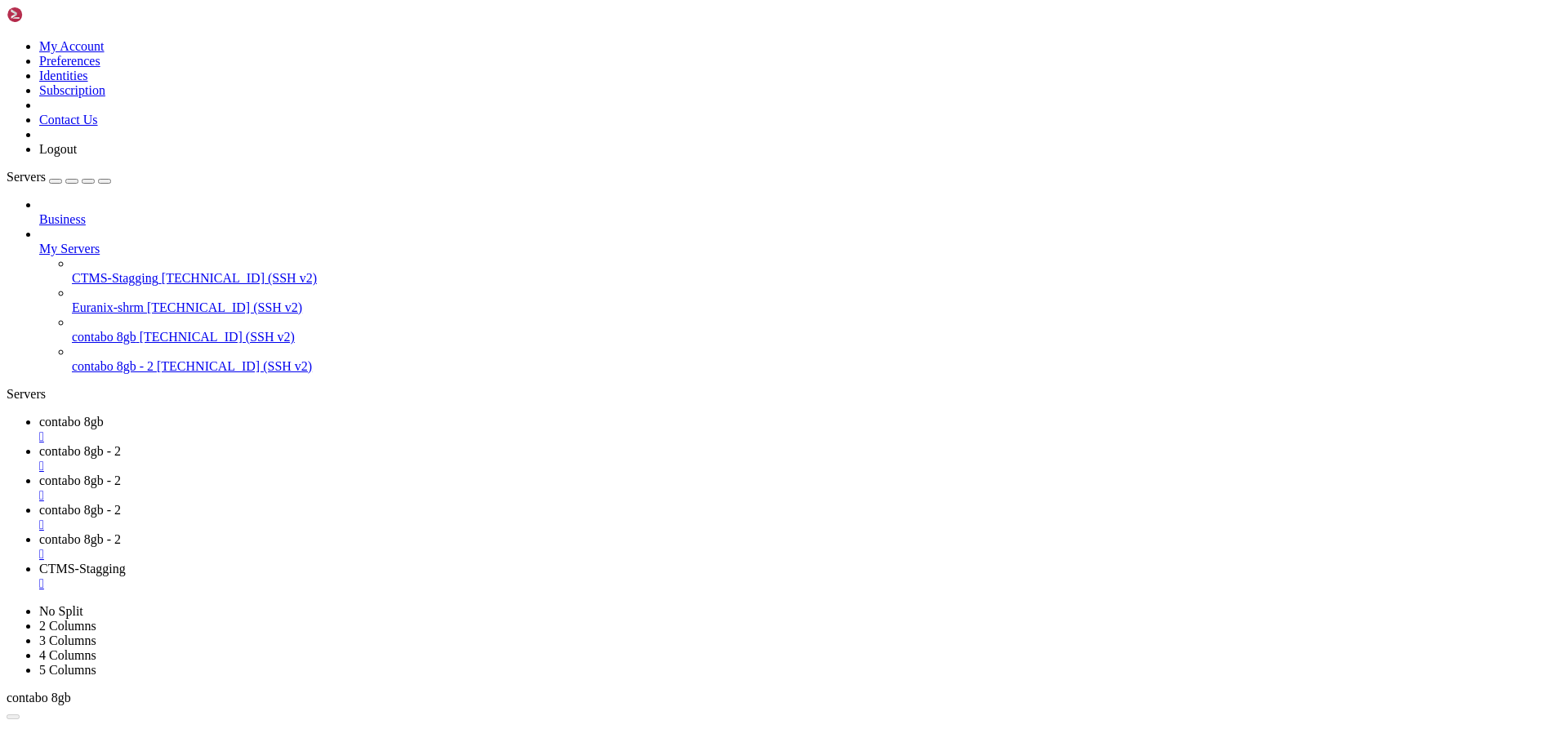
copy x-row "not"
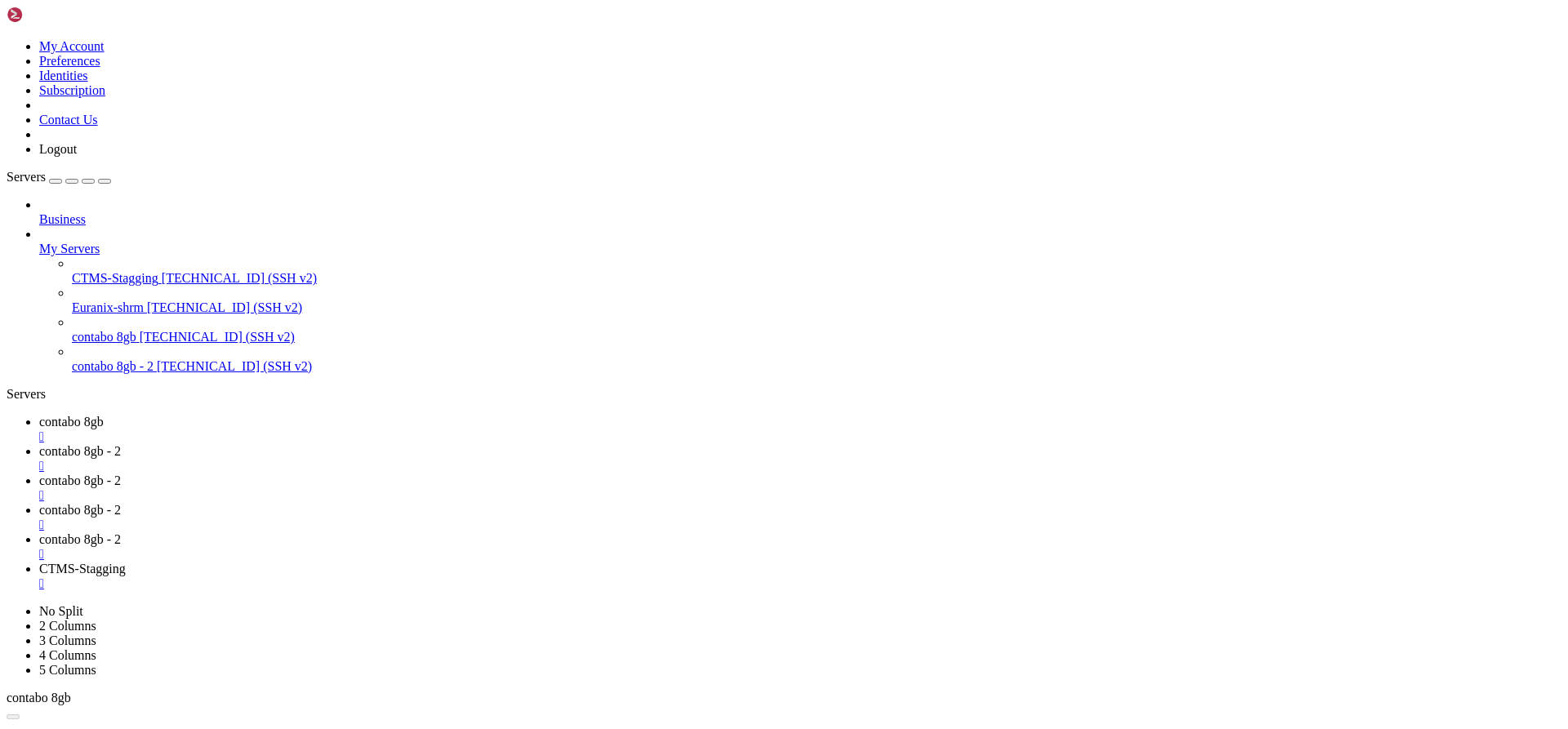
scroll to position [36969, 0]
drag, startPoint x: 11, startPoint y: 2038, endPoint x: 35, endPoint y: 2042, distance: 24.3
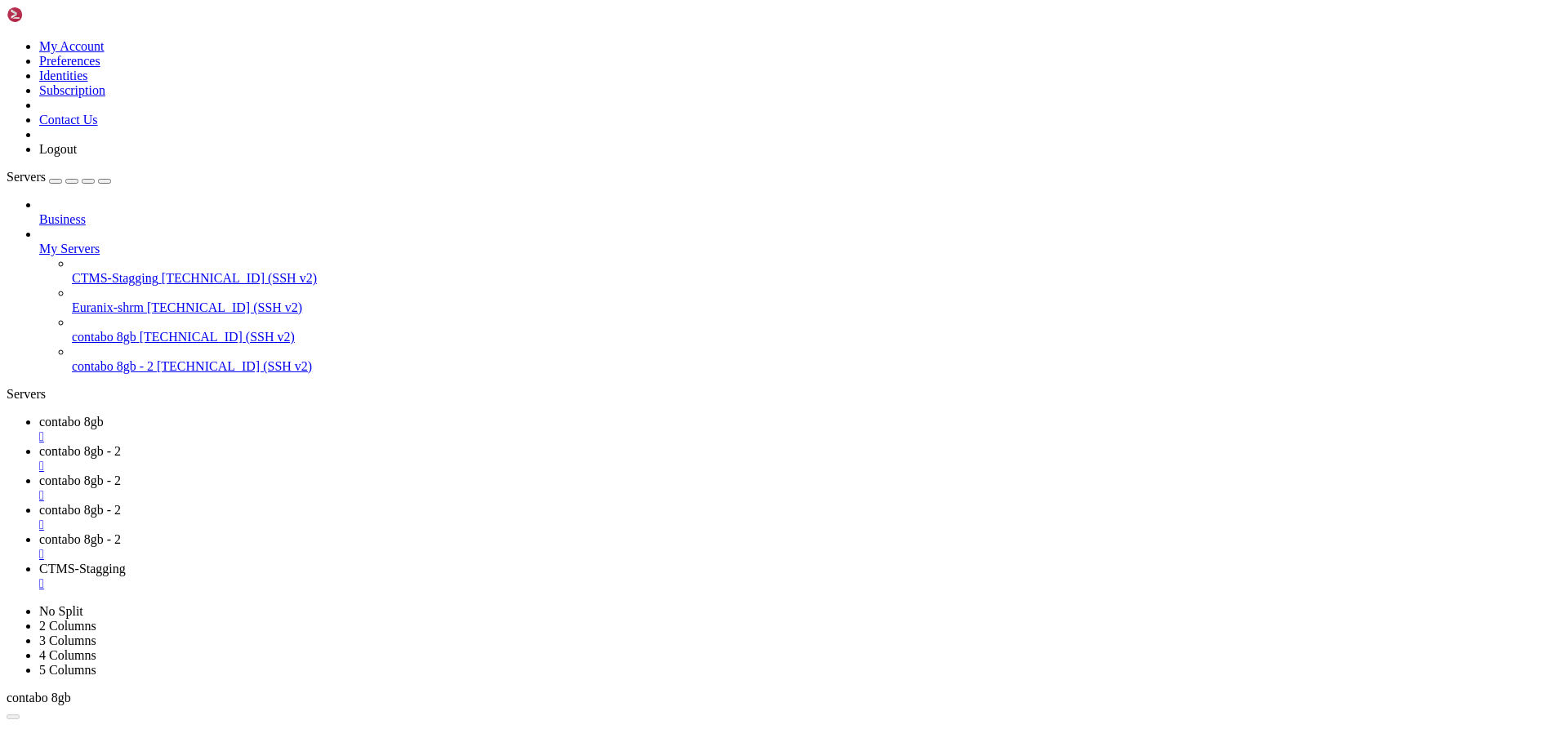
scroll to position [37634, 0]
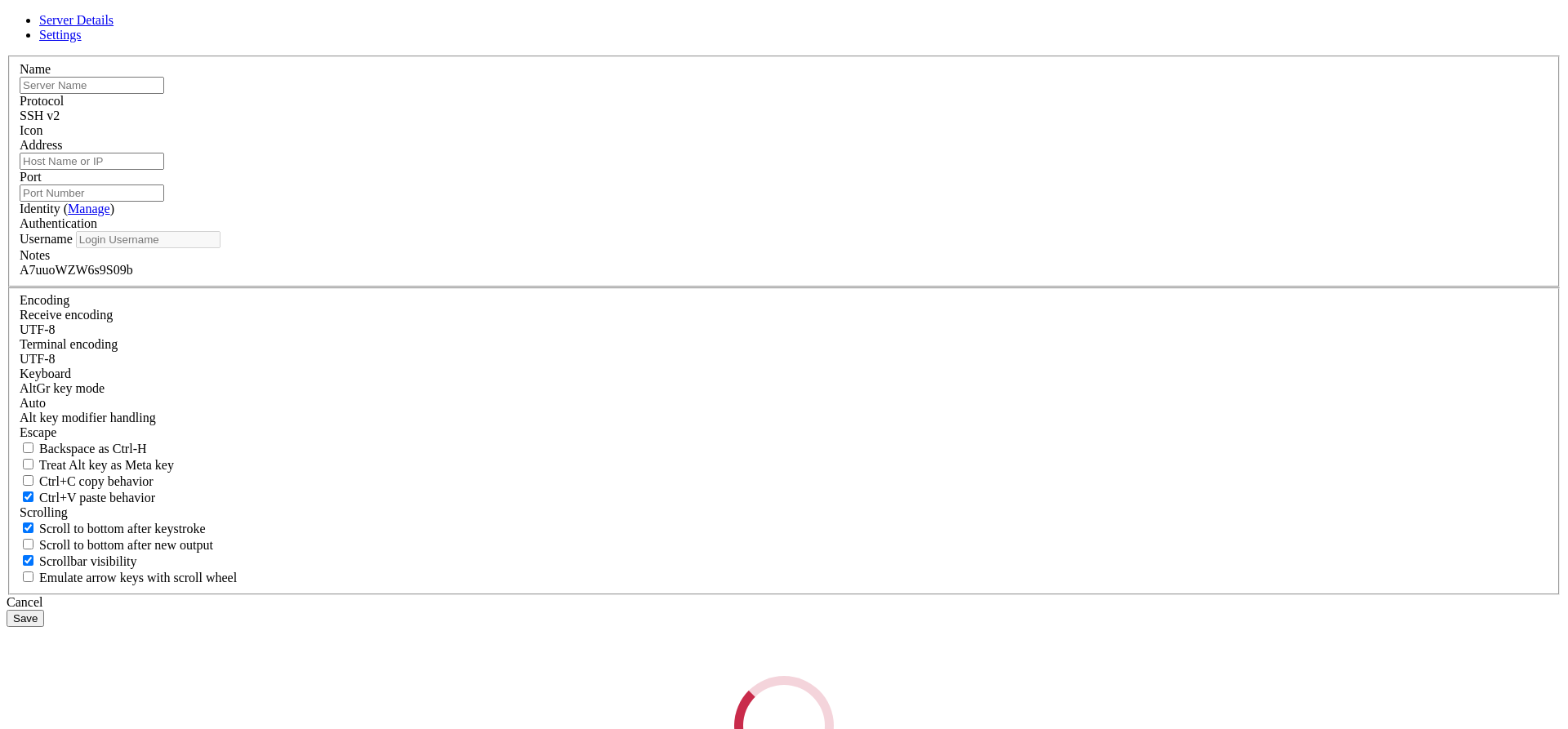
type input "contabo 8gb - 2"
type input "[TECHNICAL_ID]"
type input "22"
type input "root"
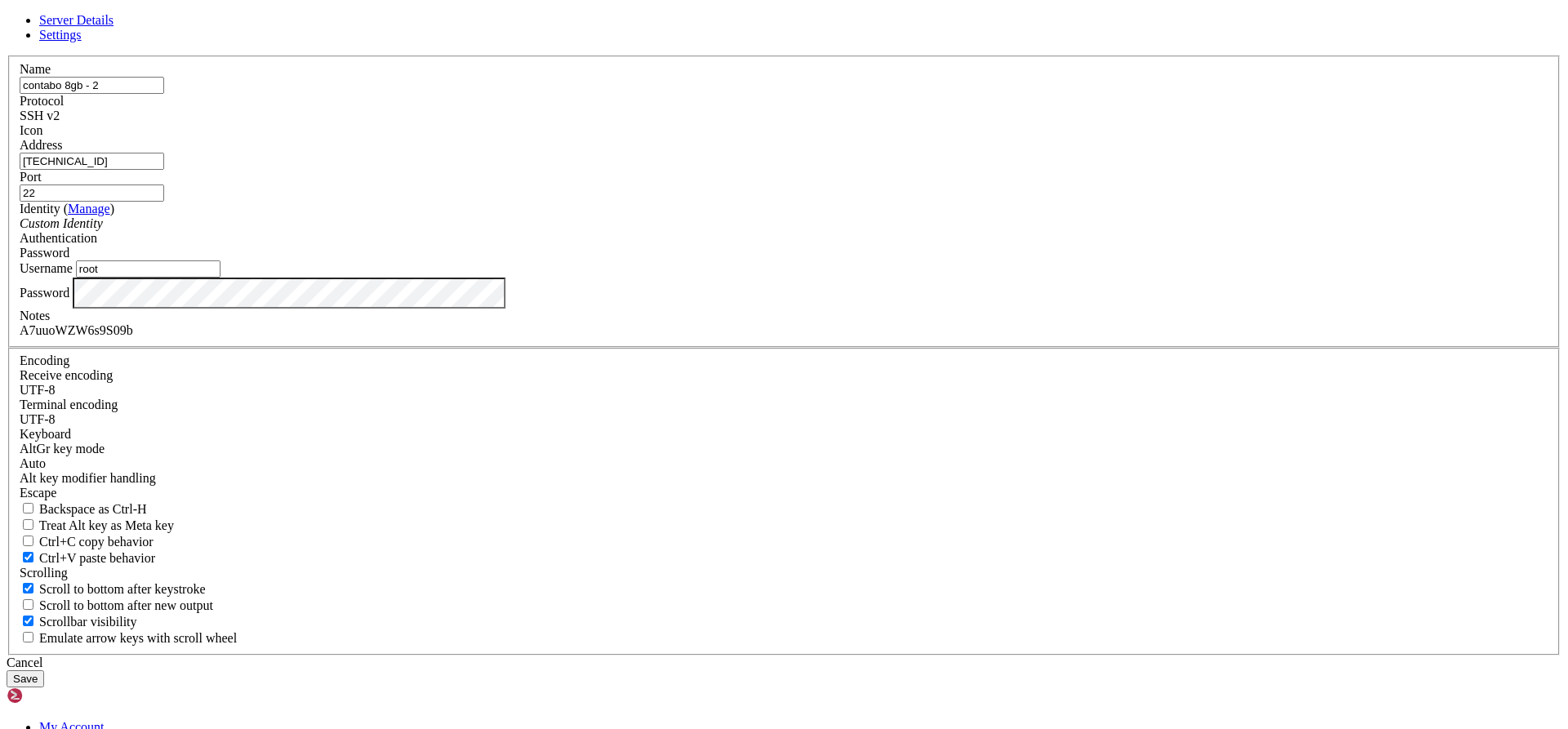
click at [7, 56] on icon at bounding box center [7, 56] width 0 height 0
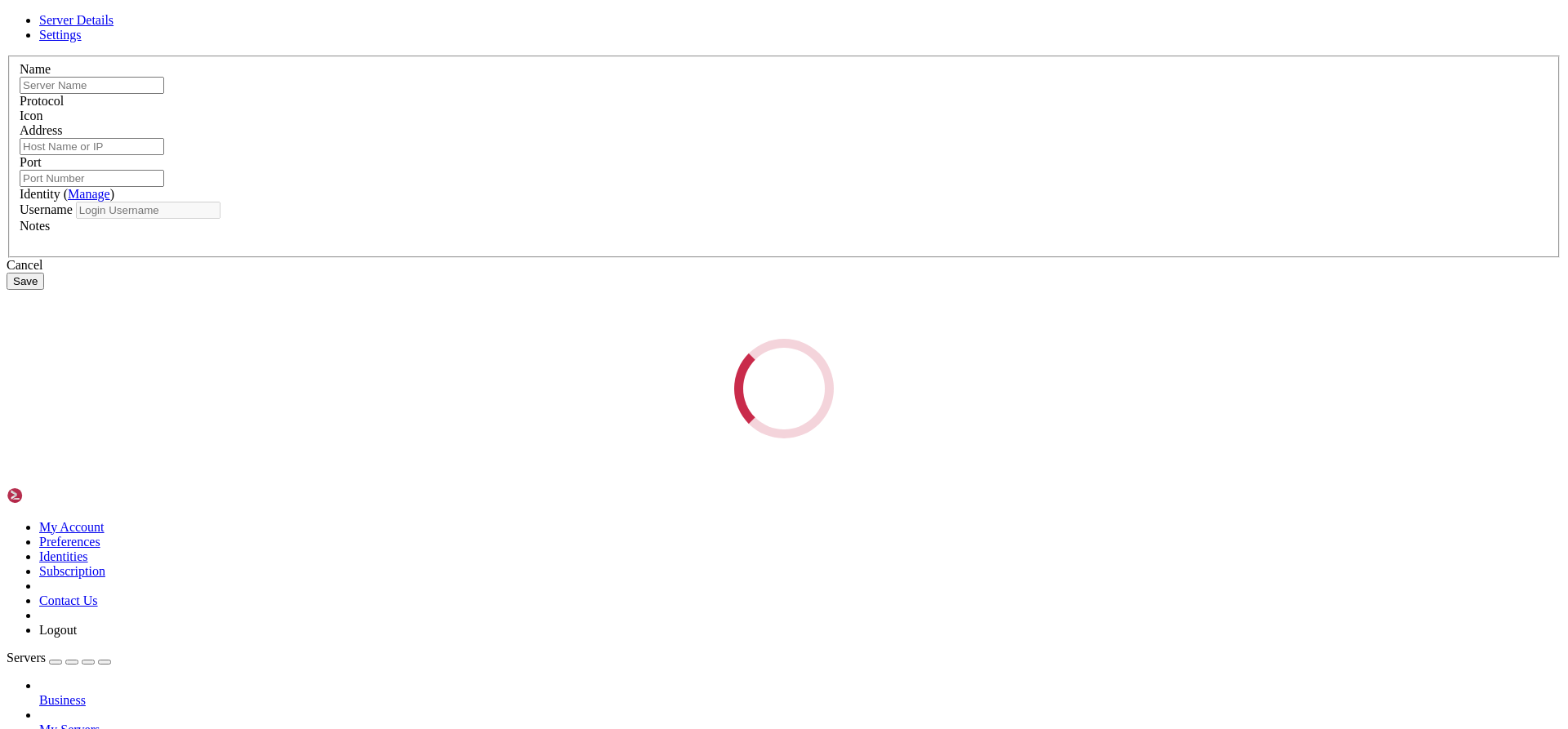
type input "CTMS-Stagging"
type input "[TECHNICAL_ID]"
type input "22"
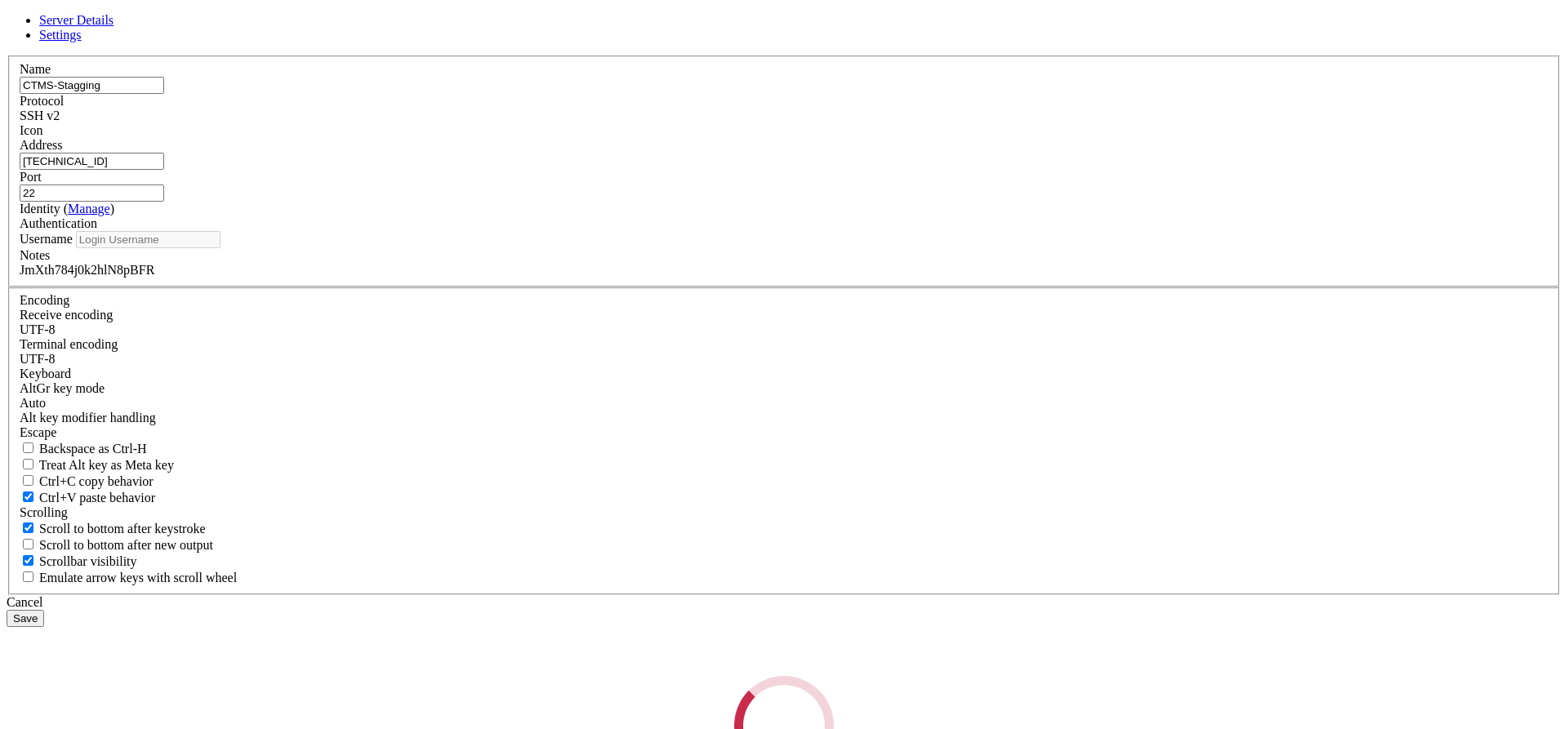
click at [636, 676] on div "Loading..." at bounding box center [784, 726] width 1554 height 100
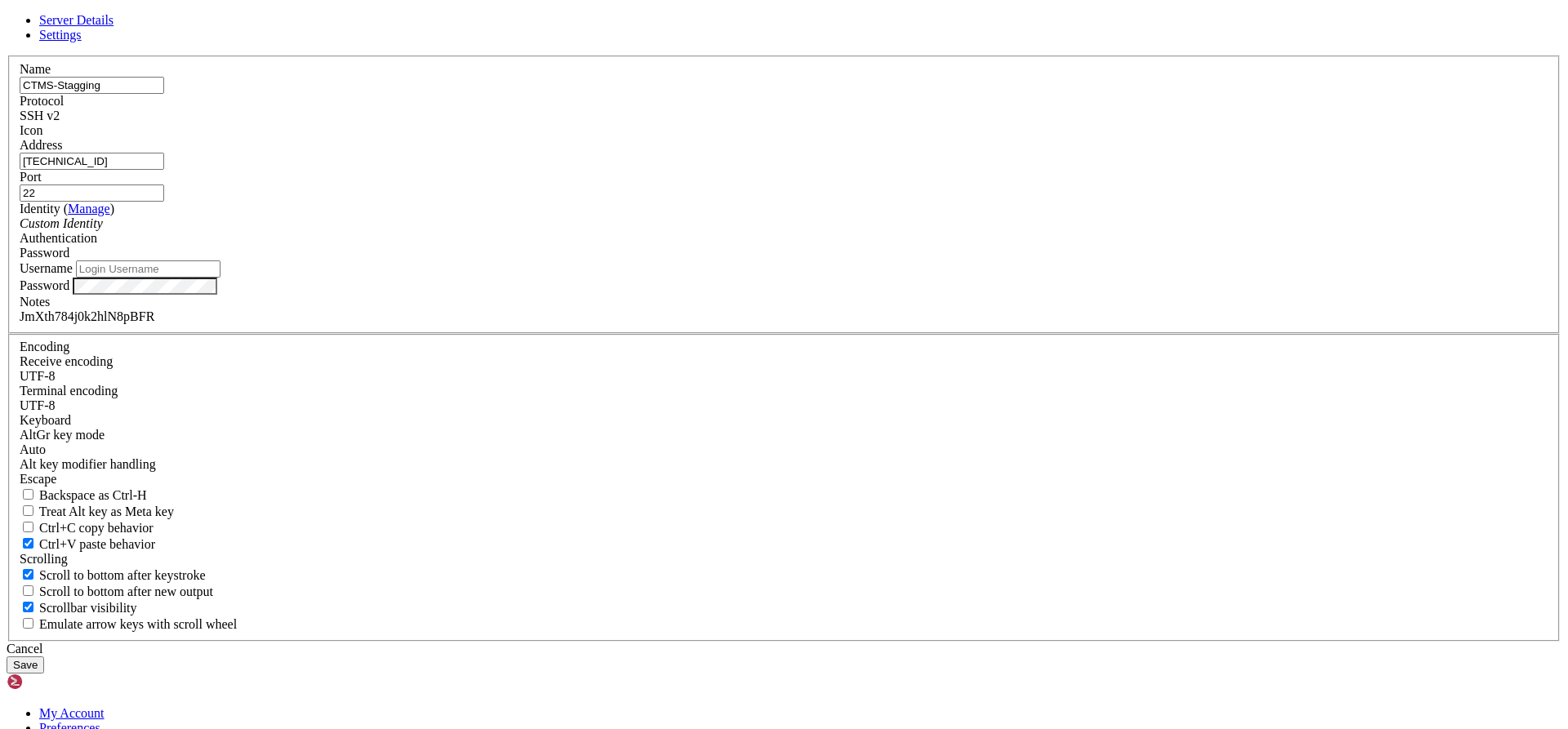
type input "root"
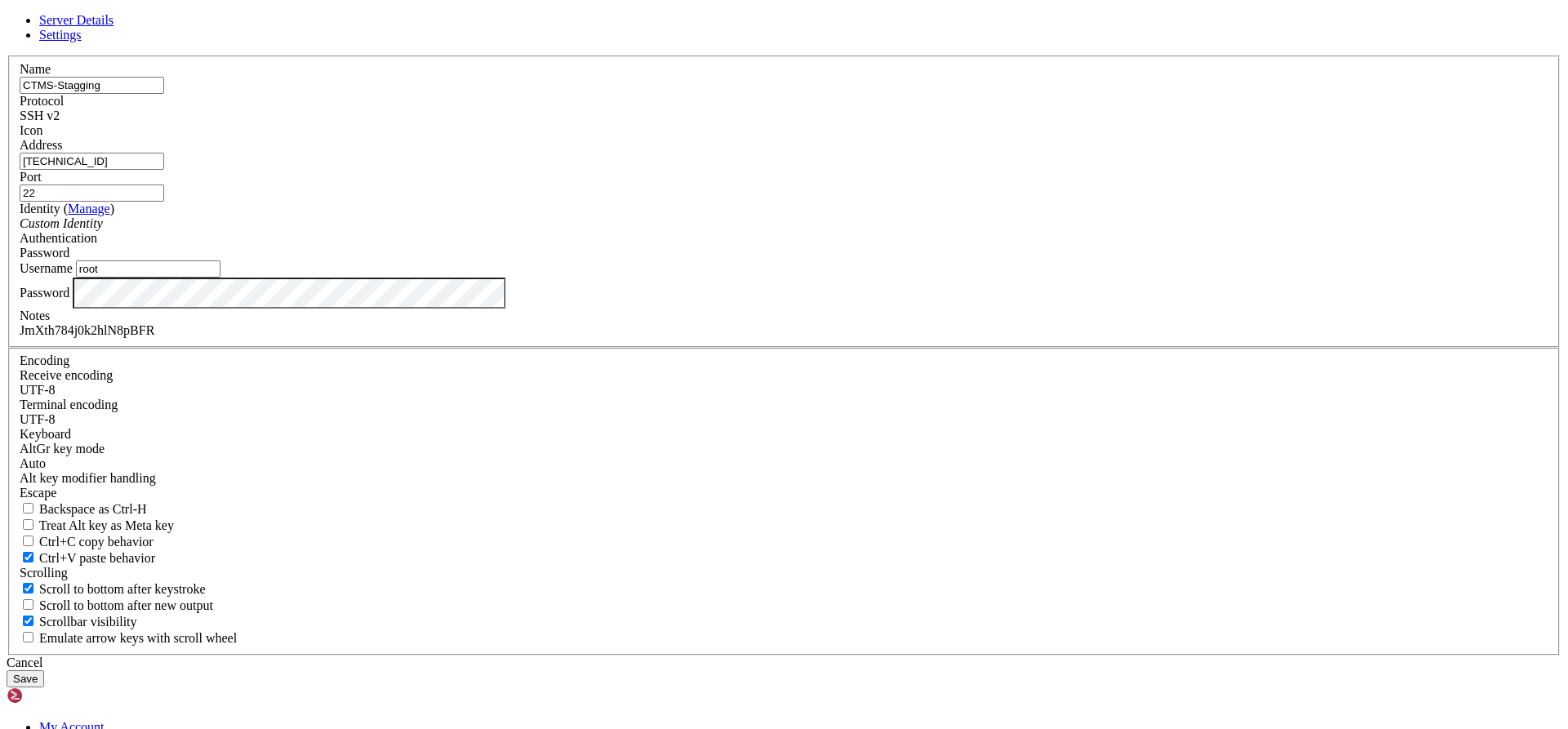
click at [165, 170] on input "[TECHNICAL_ID]" at bounding box center [92, 161] width 145 height 17
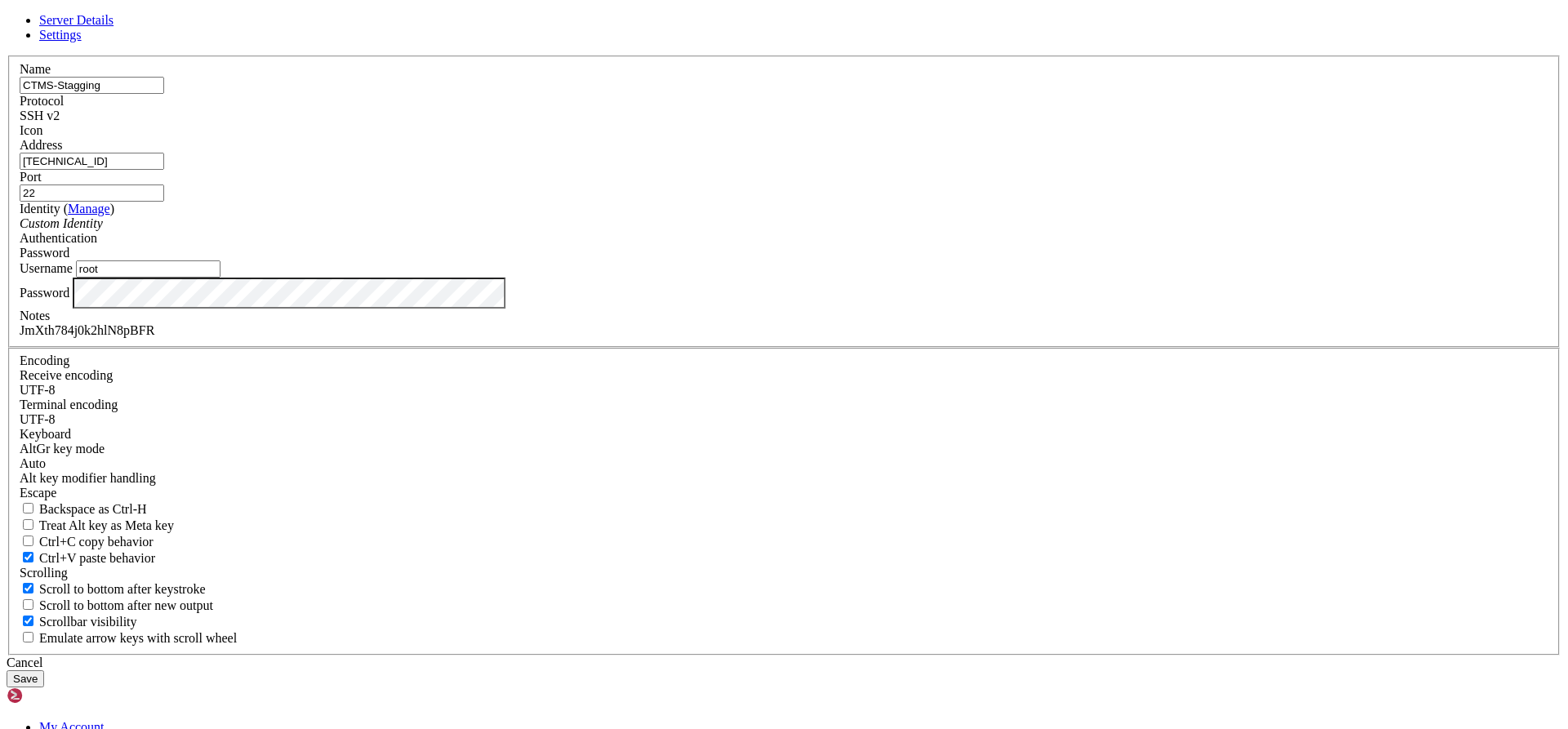
click at [165, 170] on input "[TECHNICAL_ID]" at bounding box center [92, 161] width 145 height 17
click at [1293, 186] on div "Server Details Settings Name CTMS-Stagging Protocol SSH v2 Icon" at bounding box center [784, 350] width 1554 height 674
click at [1203, 492] on div "Server Details Settings Name CTMS-Stagging Protocol SSH v2 Icon" at bounding box center [784, 350] width 1554 height 674
drag, startPoint x: 900, startPoint y: 572, endPoint x: 717, endPoint y: 506, distance: 194.5
click at [900, 655] on div "Cancel" at bounding box center [784, 662] width 1554 height 15
